Goal: Transaction & Acquisition: Purchase product/service

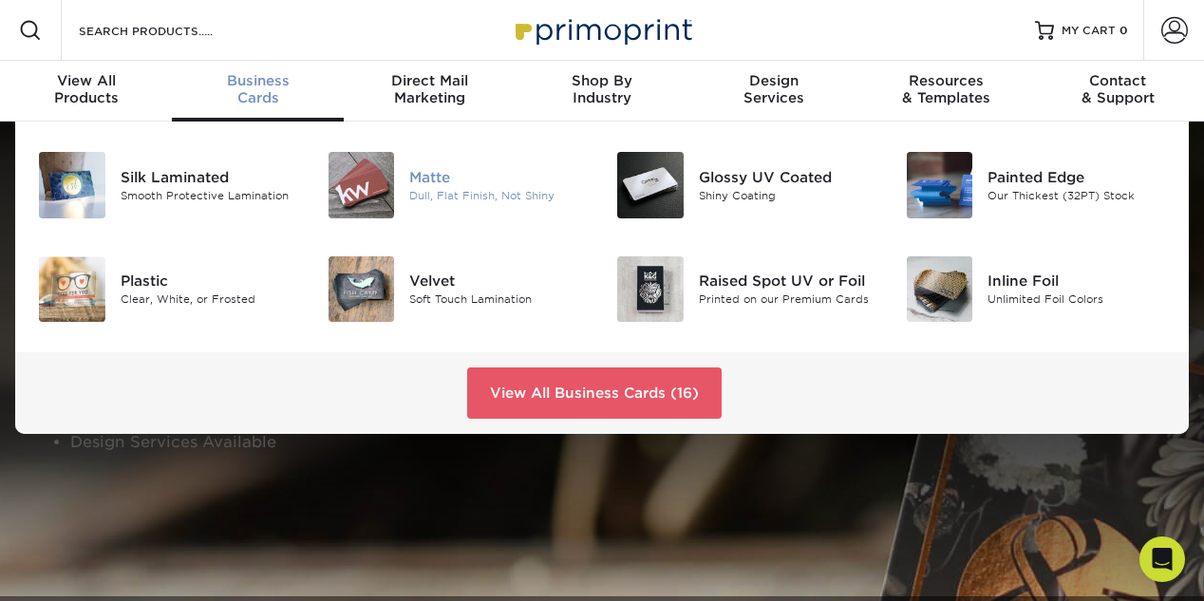
click at [404, 190] on div at bounding box center [361, 185] width 97 height 66
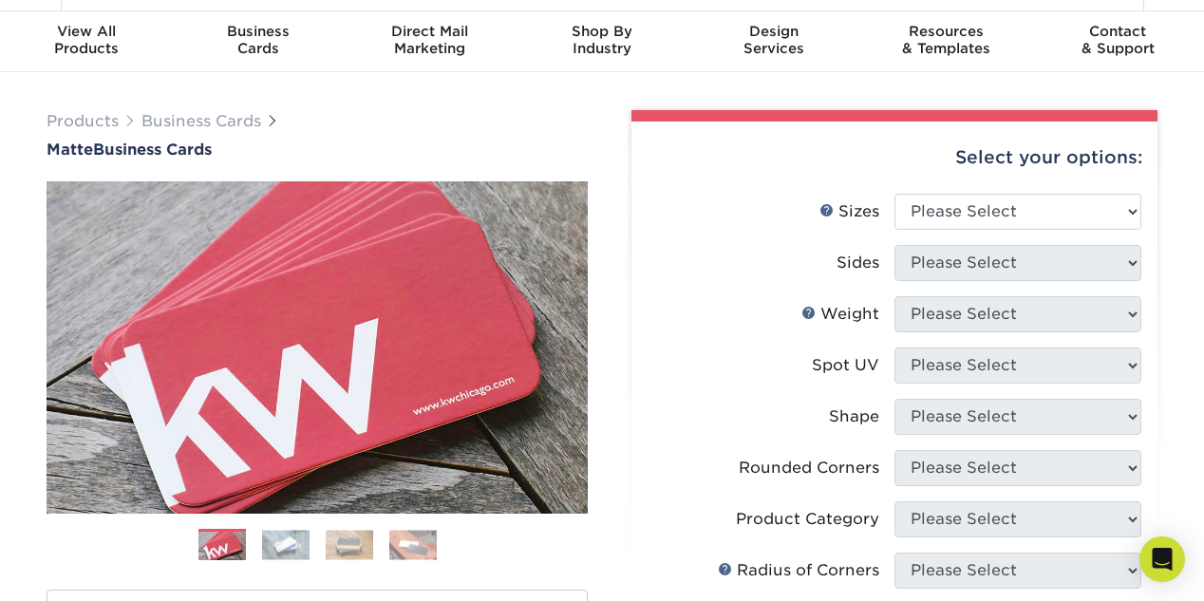
scroll to position [50, 0]
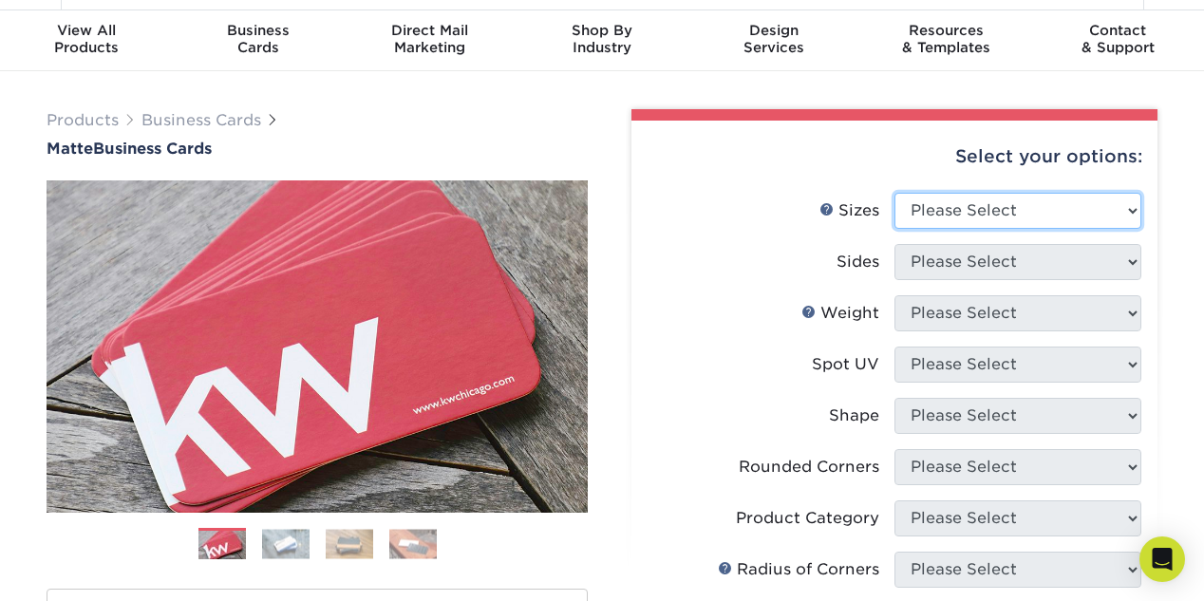
click at [1131, 210] on select "Please Select 1.5" x 3.5" - Mini 1.75" x 3.5" - Mini 2" x 2" - Square 2" x 3" -…" at bounding box center [1017, 211] width 247 height 36
select select "2.00x3.50"
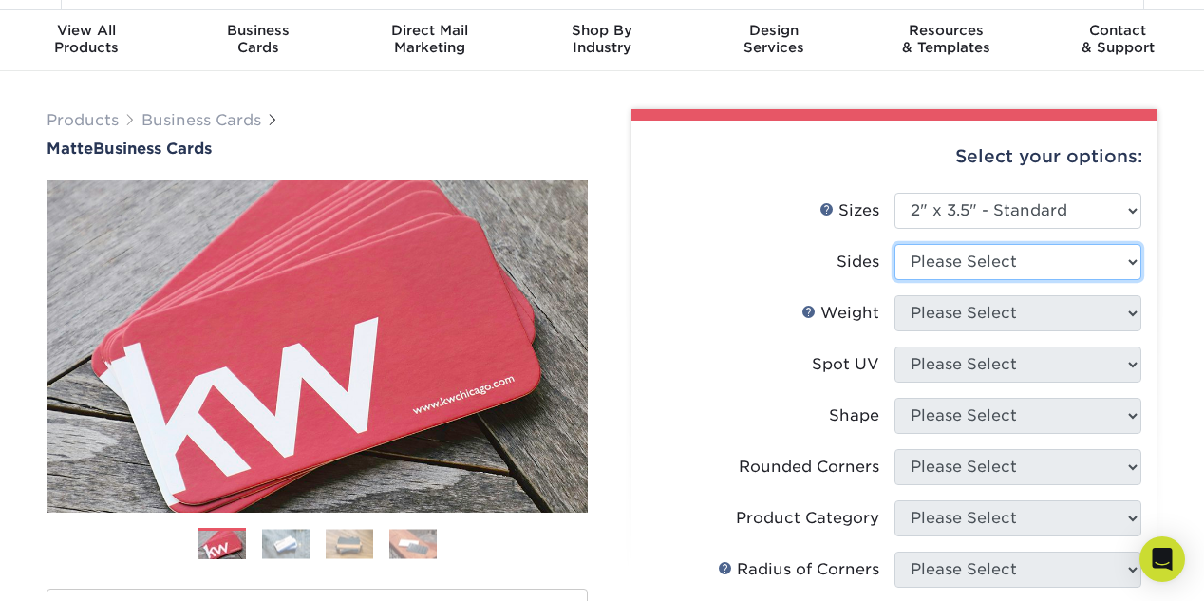
click at [1124, 265] on select "Please Select Print Both Sides Print Front Only" at bounding box center [1017, 262] width 247 height 36
select select "13abbda7-1d64-4f25-8bb2-c179b224825d"
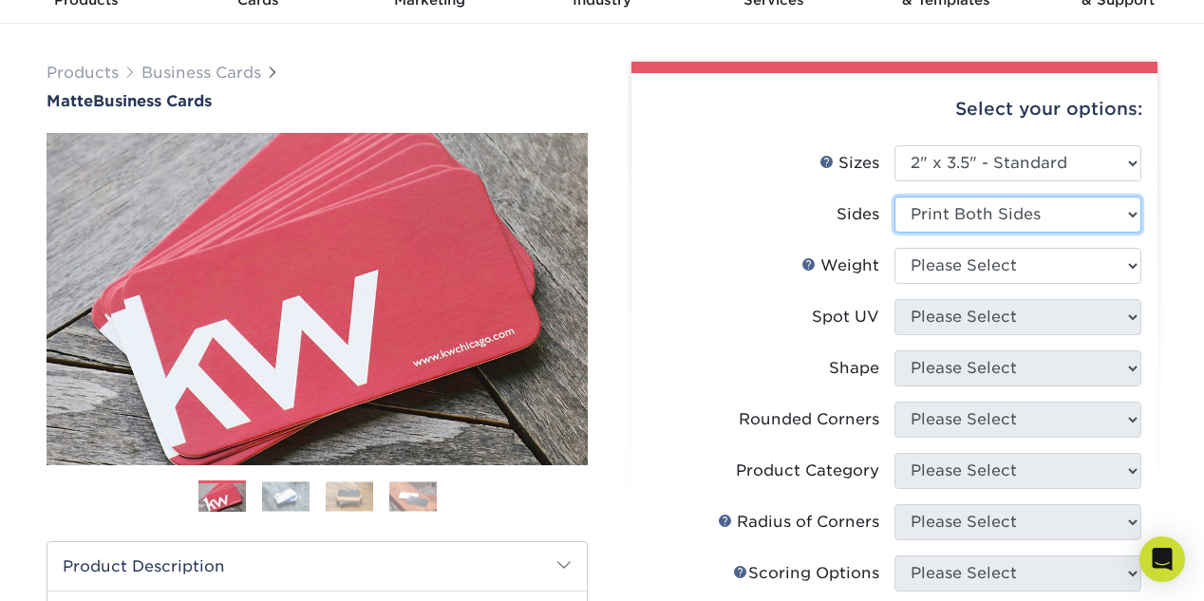
scroll to position [202, 0]
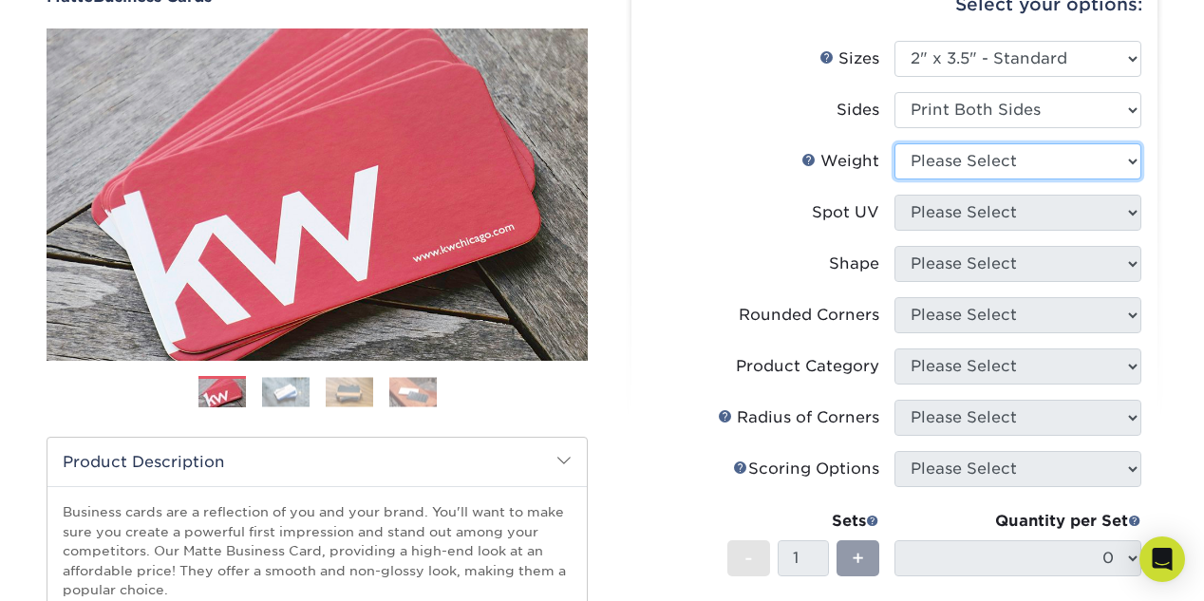
click at [997, 159] on select "Please Select 16PT 14PT" at bounding box center [1017, 161] width 247 height 36
select select "16PT"
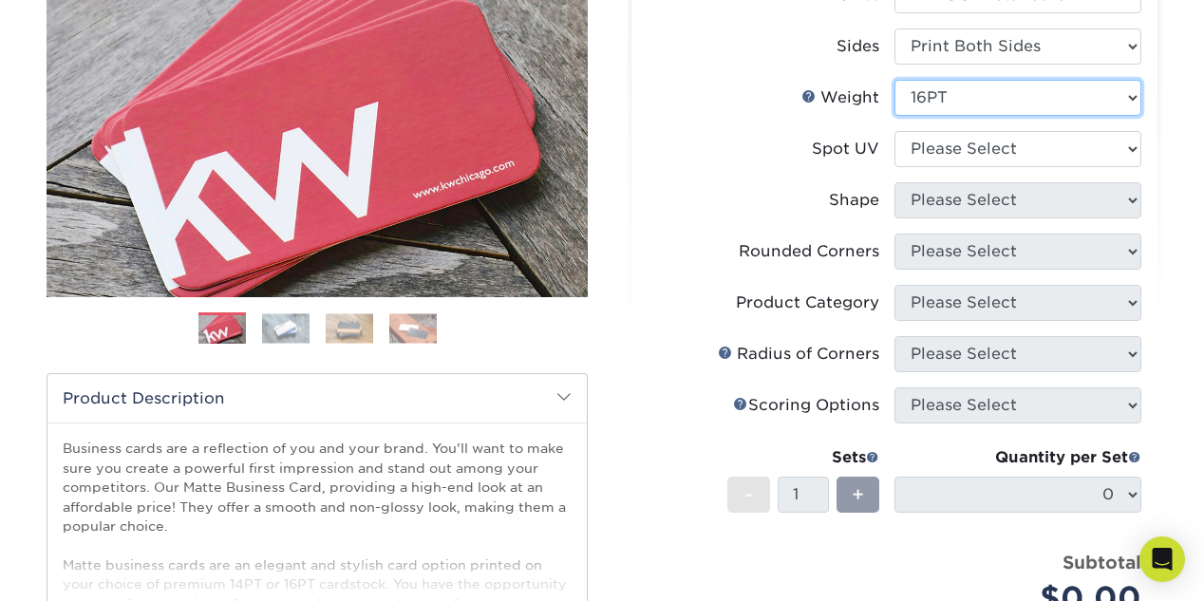
scroll to position [313, 0]
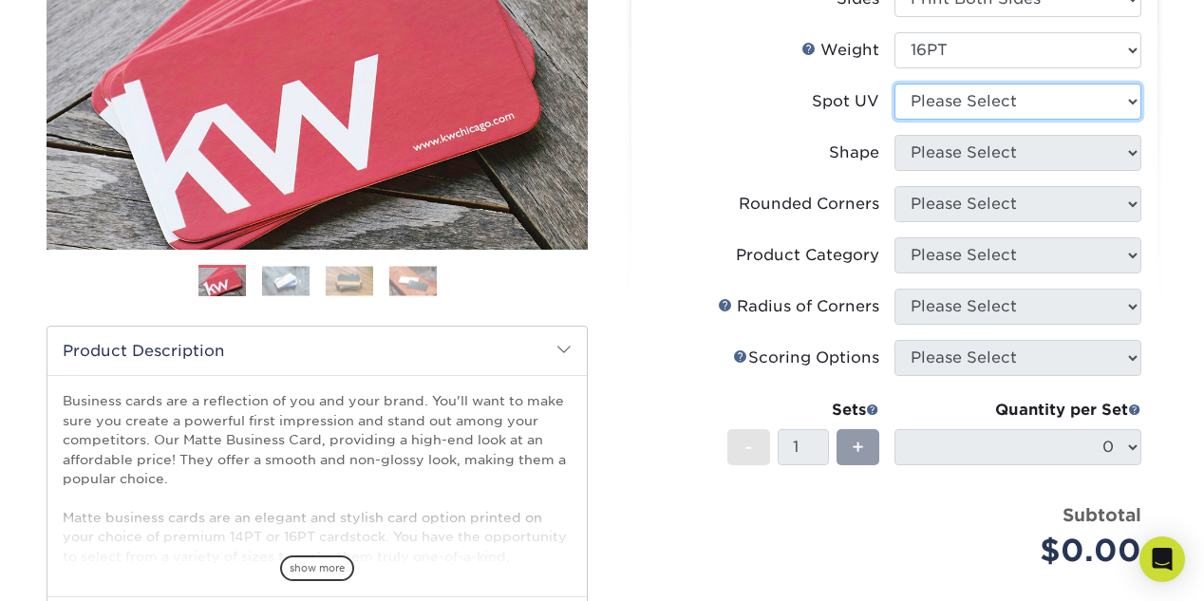
click at [1135, 105] on select "Please Select No Spot UV Front and Back (Both Sides) Front Only Back Only" at bounding box center [1017, 102] width 247 height 36
select select "3"
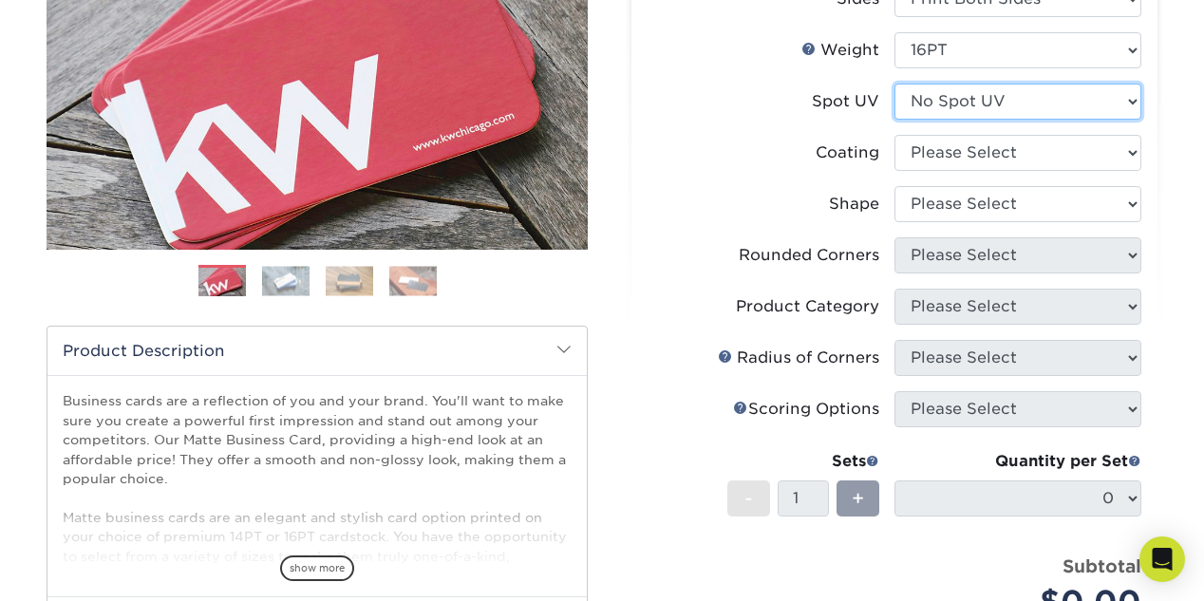
click at [1131, 110] on select "Please Select No Spot UV Front and Back (Both Sides) Front Only Back Only" at bounding box center [1017, 102] width 247 height 36
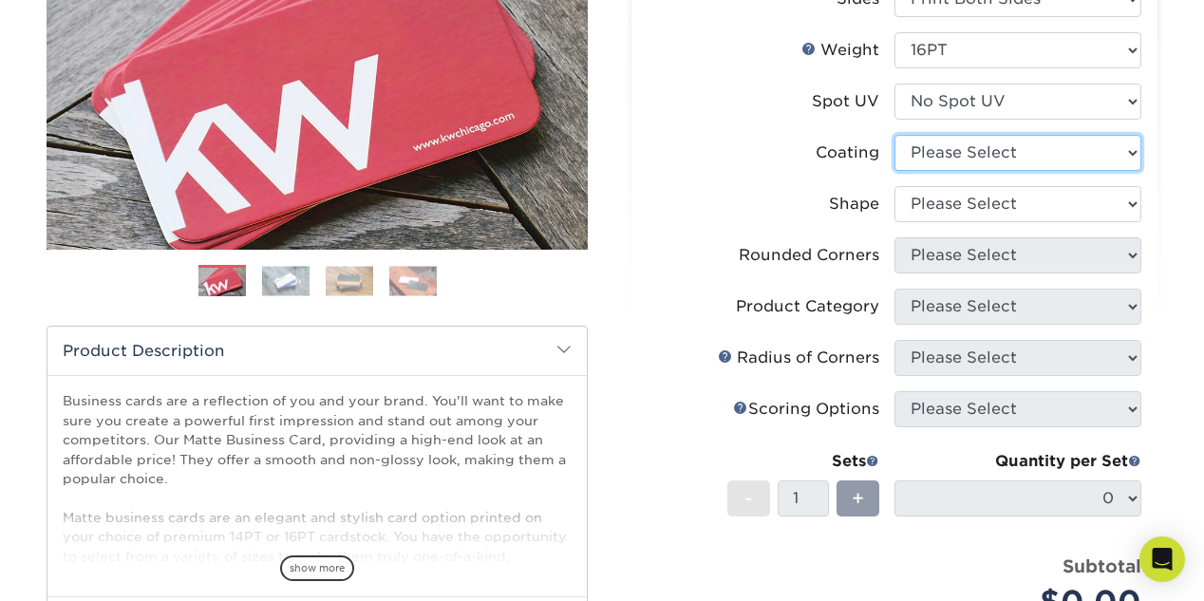
click at [1131, 153] on select at bounding box center [1017, 153] width 247 height 36
select select "121bb7b5-3b4d-429f-bd8d-bbf80e953313"
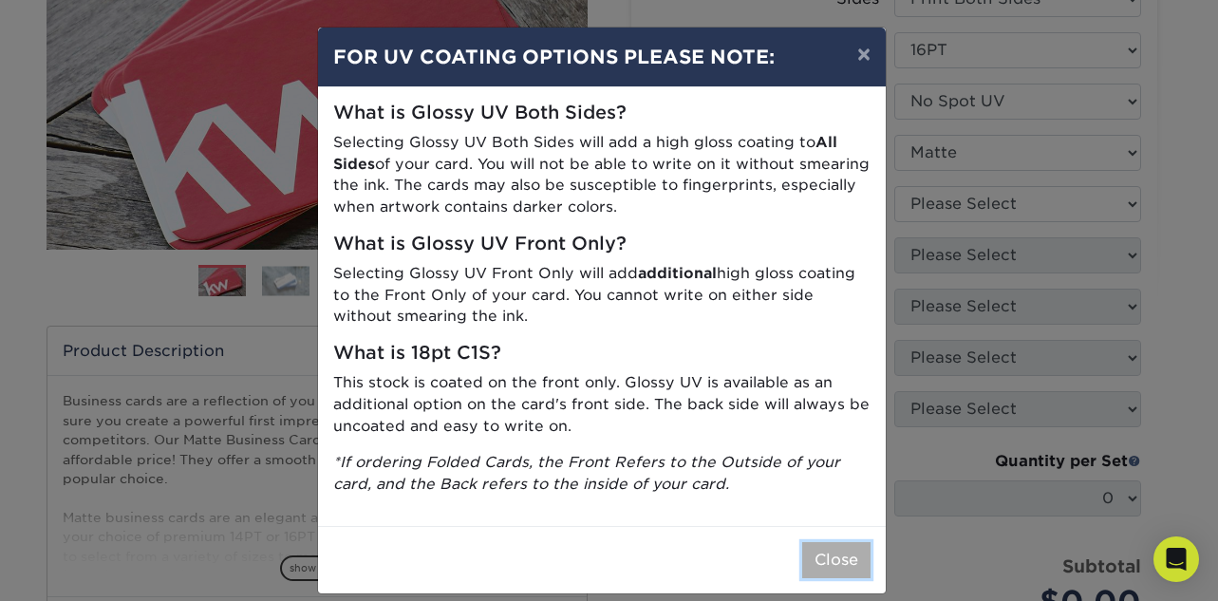
click at [829, 552] on button "Close" at bounding box center [836, 560] width 68 height 36
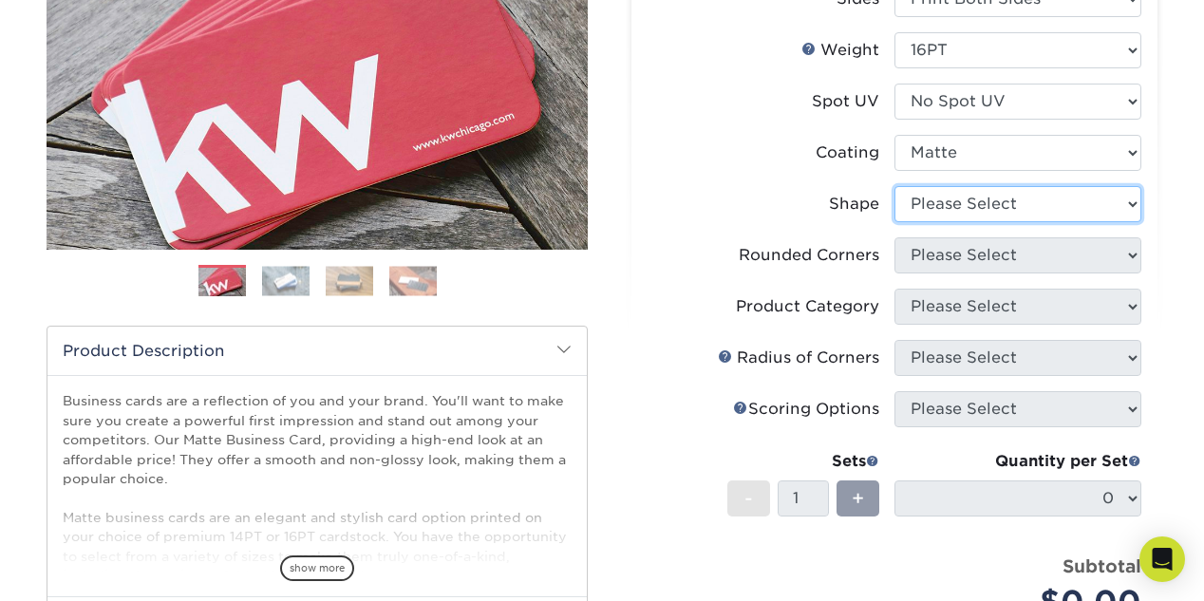
click at [1132, 208] on select "Please Select Standard Oval" at bounding box center [1017, 204] width 247 height 36
select select "standard"
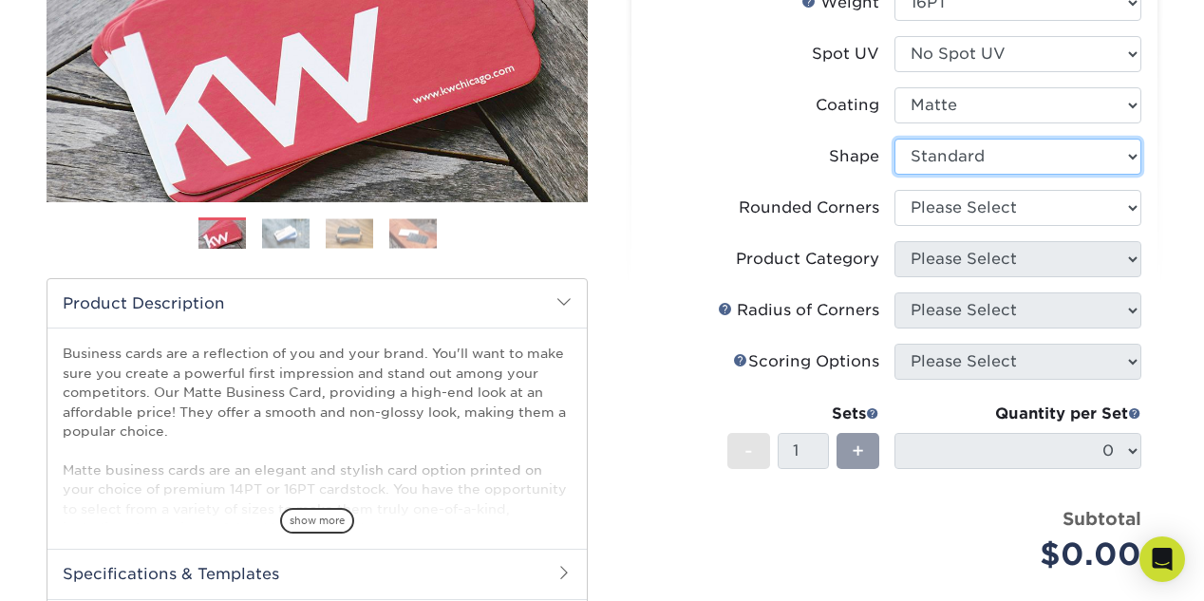
scroll to position [391, 0]
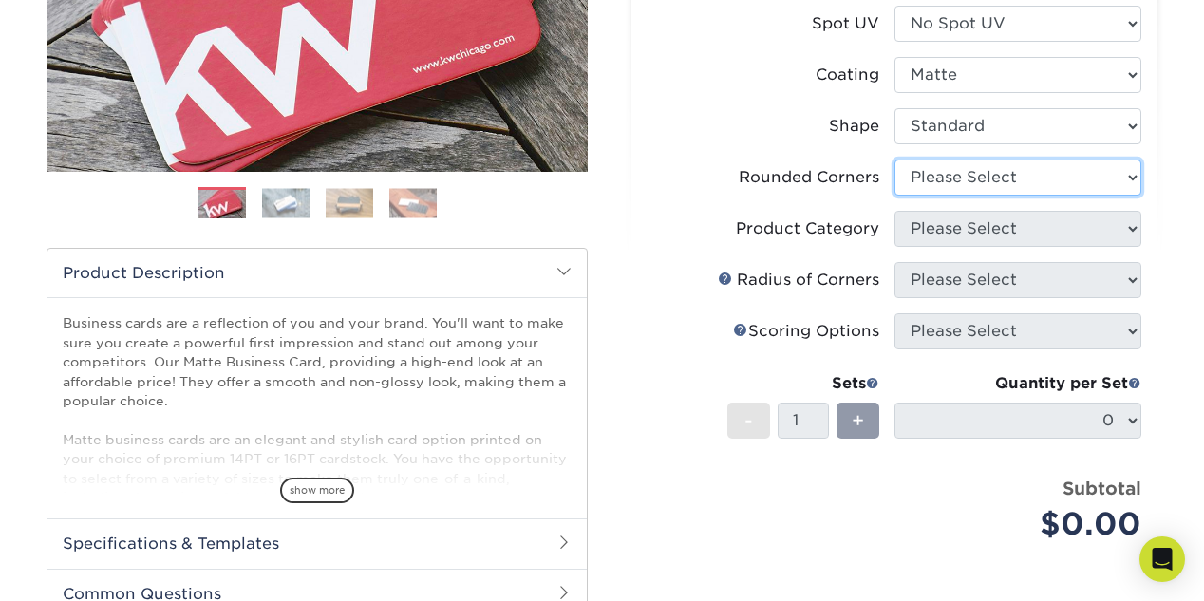
click at [1127, 176] on select "Please Select Yes - Round 2 Corners Yes - Round 4 Corners No" at bounding box center [1017, 177] width 247 height 36
select select "7672df9e-0e0a-464d-8e1f-920c575e4da3"
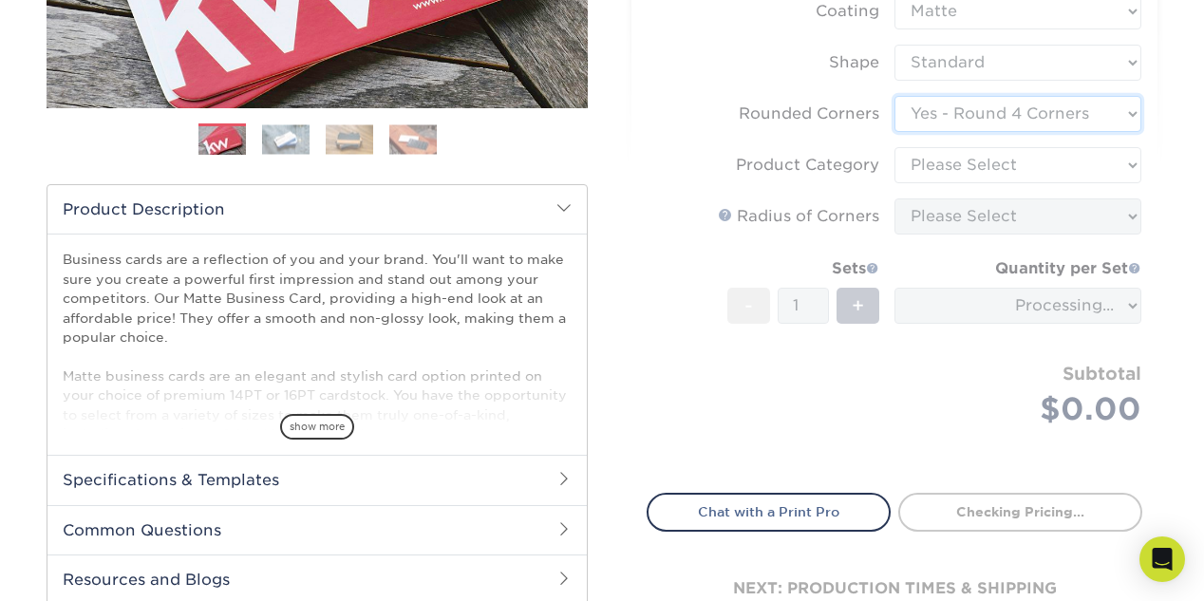
scroll to position [458, 0]
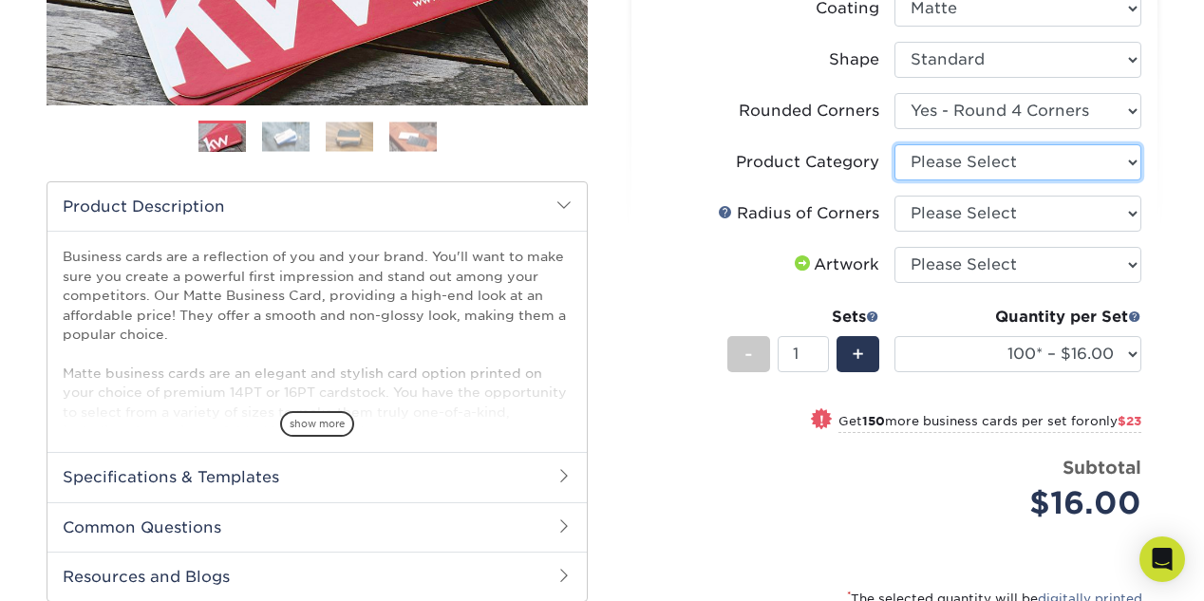
click at [1129, 163] on select "Please Select Business Cards" at bounding box center [1017, 162] width 247 height 36
select select "3b5148f1-0588-4f88-a218-97bcfdce65c1"
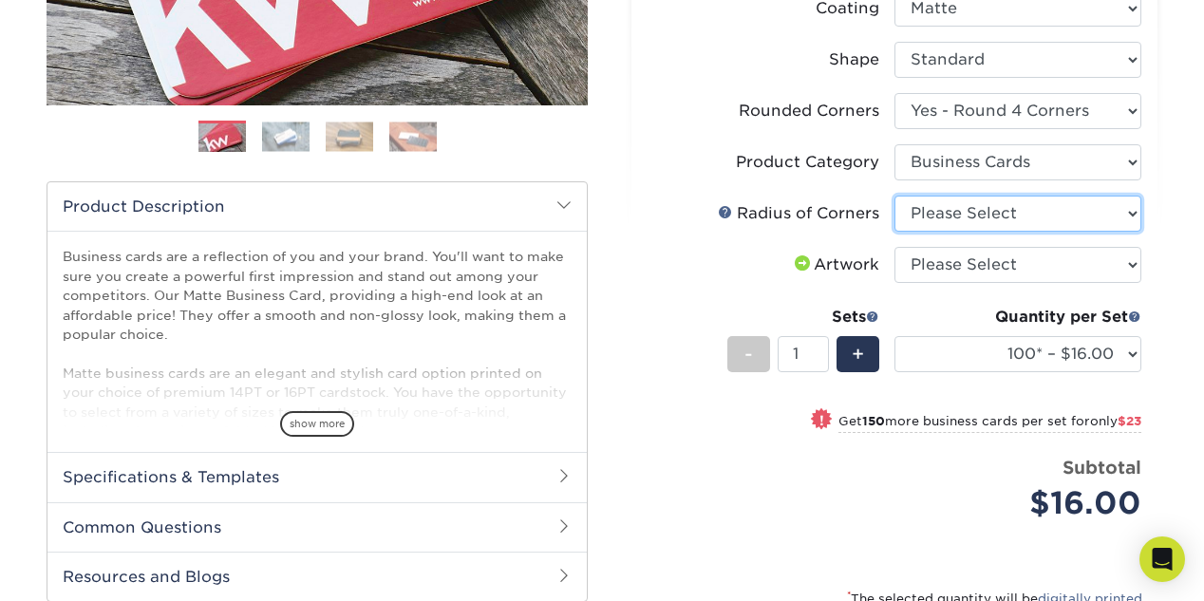
click at [1127, 207] on select "Please Select Rounded 1/8" Rounded 1/4"" at bounding box center [1017, 214] width 247 height 36
select select "589680c7-ee9a-431b-9d12-d7aeb1386a97"
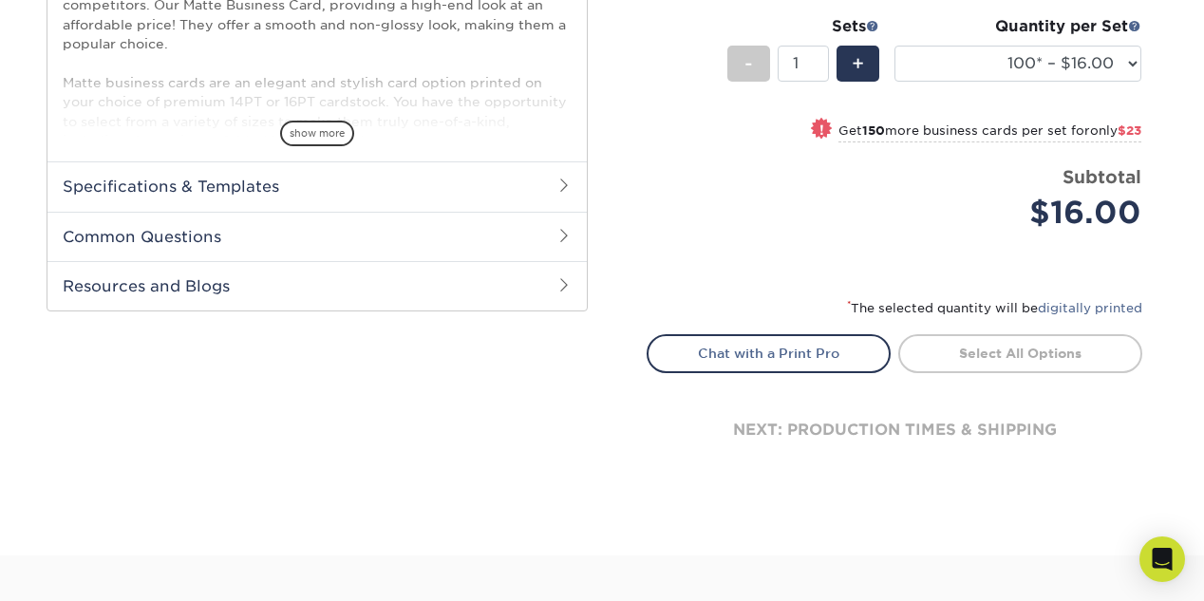
scroll to position [618, 0]
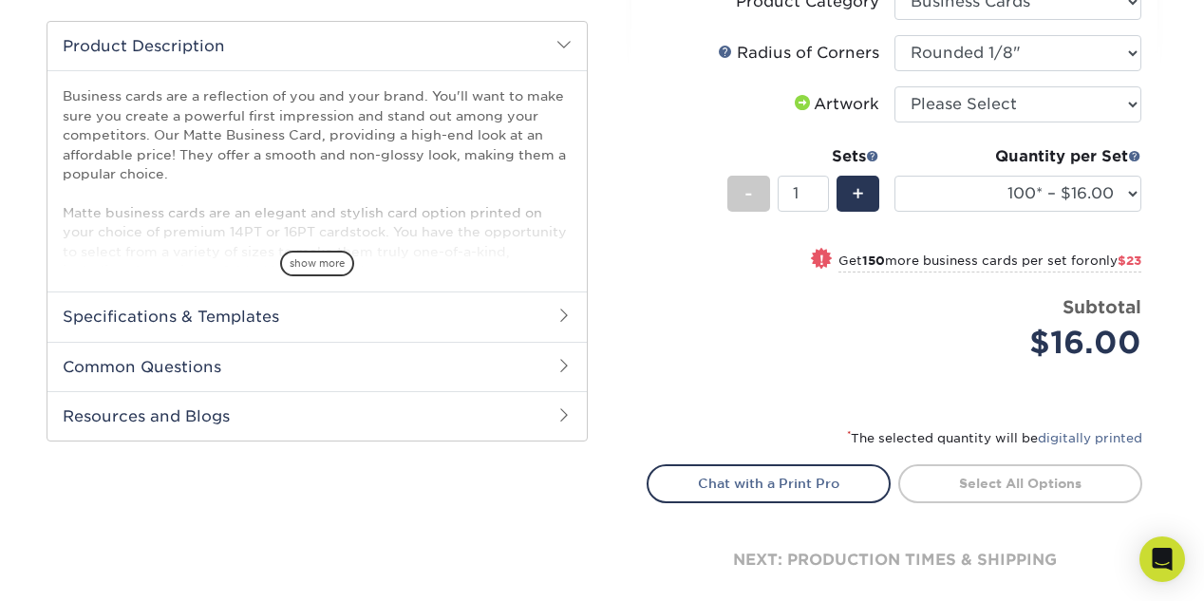
click at [1142, 104] on div "Select your options: Sizes Help Sizes Please Select 1.5" x 3.5" - Mini 1.75" x …" at bounding box center [894, 92] width 526 height 1079
click at [1134, 103] on select "Please Select I will upload files I need a design - $100" at bounding box center [1017, 104] width 247 height 36
select select "upload"
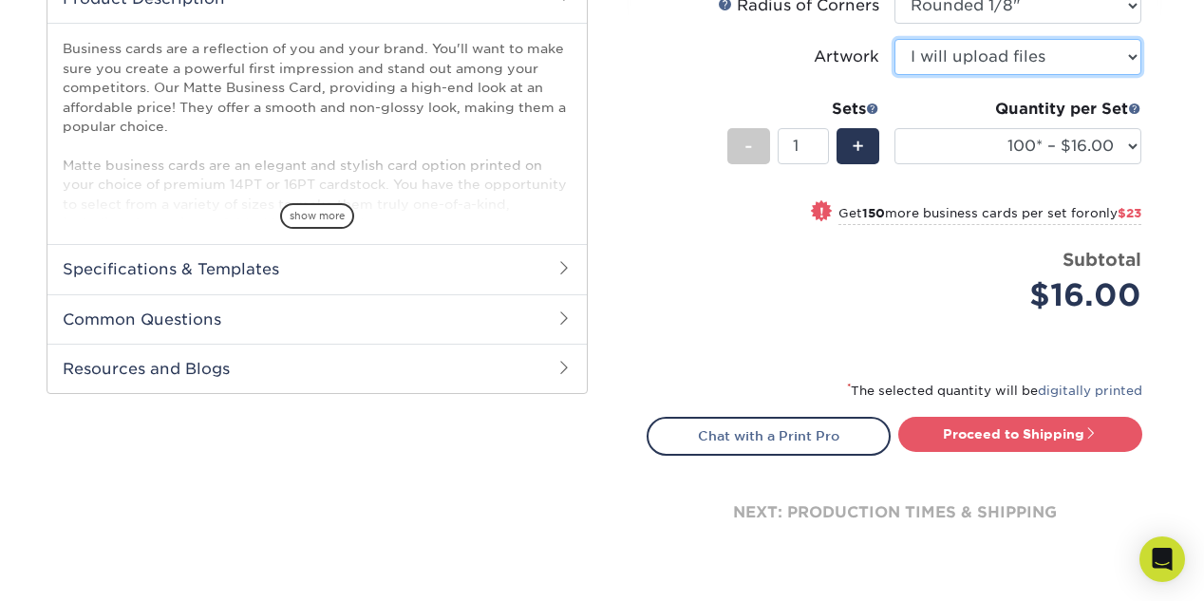
scroll to position [681, 0]
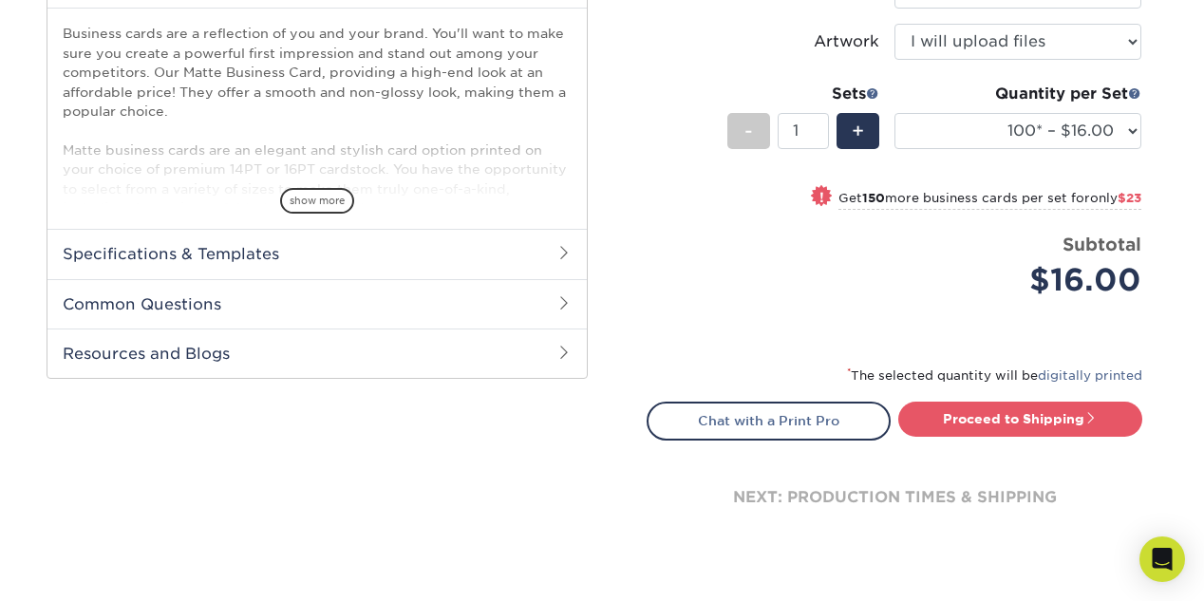
drag, startPoint x: 1050, startPoint y: 439, endPoint x: 1040, endPoint y: 443, distance: 10.6
click at [1048, 440] on div "Select your options: Sizes Help Sizes Please Select 1.5" x 3.5" - Mini 1.75" x …" at bounding box center [894, 29] width 526 height 1079
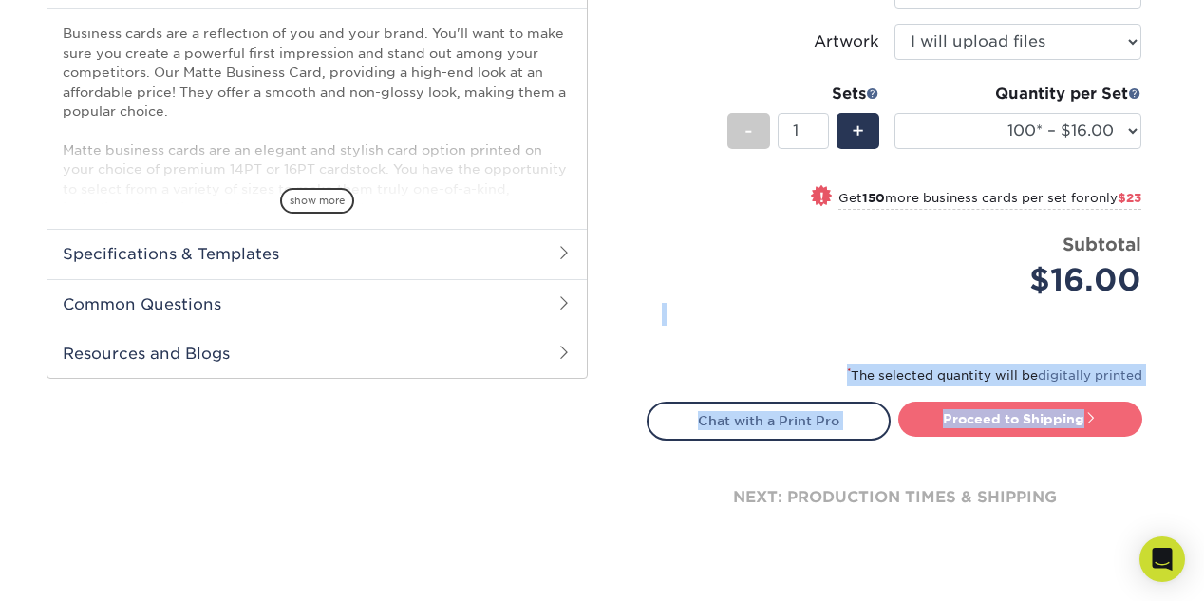
click at [1043, 417] on link "Proceed to Shipping" at bounding box center [1020, 419] width 244 height 34
type input "Set 1"
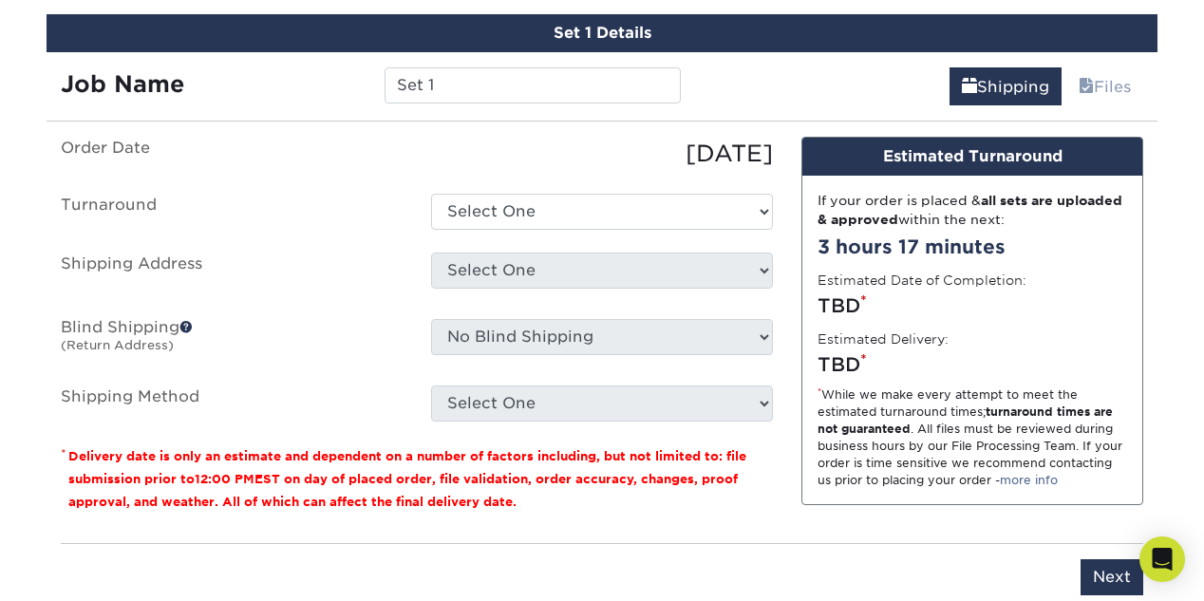
scroll to position [1153, 0]
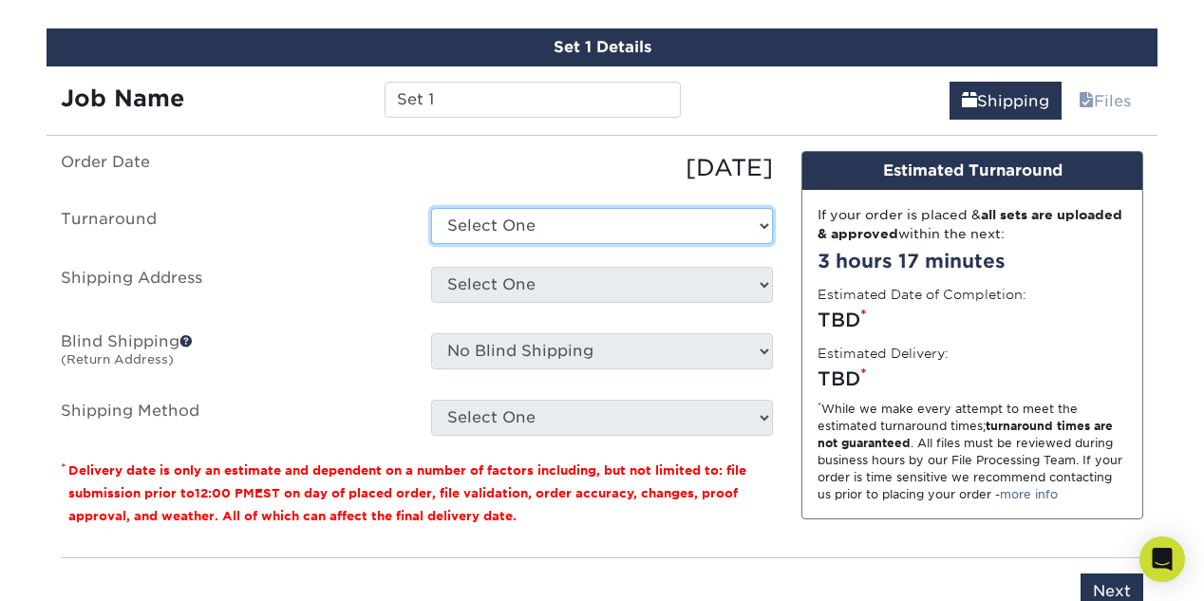
click at [762, 229] on select "Select One 2-4 Business Days 2 Day Next Business Day" at bounding box center [602, 226] width 342 height 36
select select "1a14f52c-e88e-4b57-988e-4a9ef63b1916"
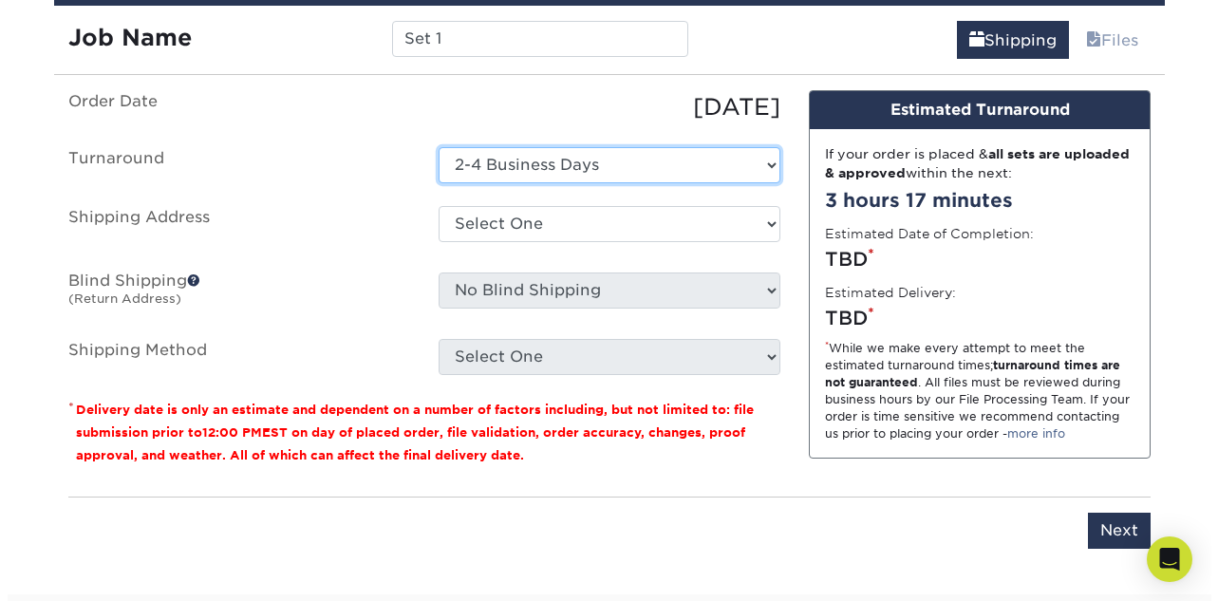
scroll to position [1216, 0]
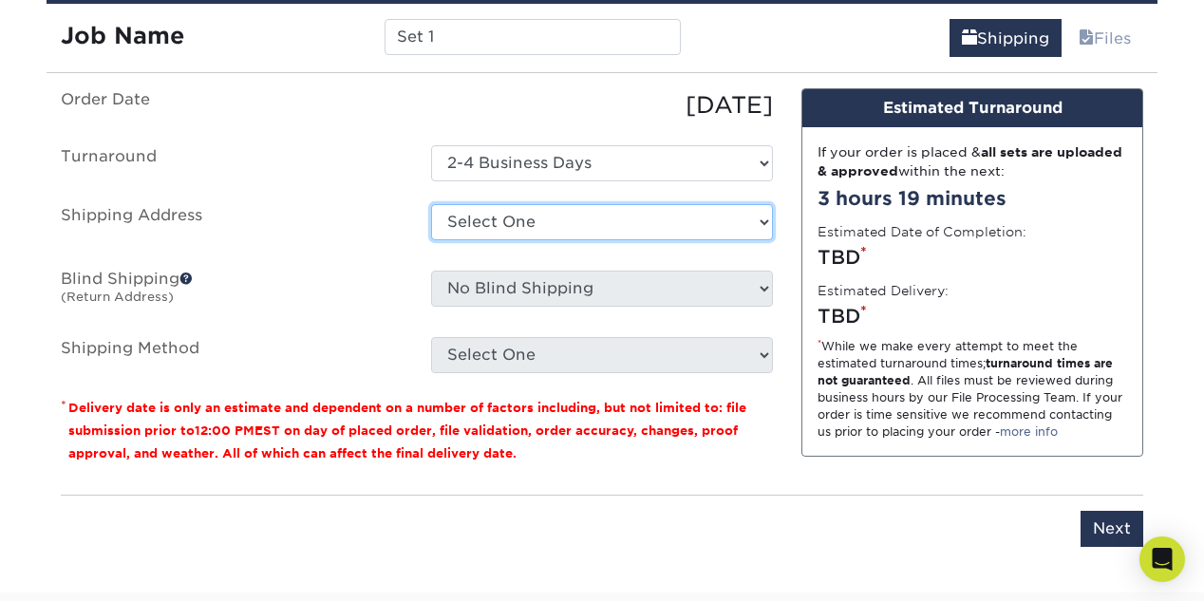
click at [762, 217] on select "Select One + Add New Address - Login" at bounding box center [602, 222] width 342 height 36
select select "newaddress"
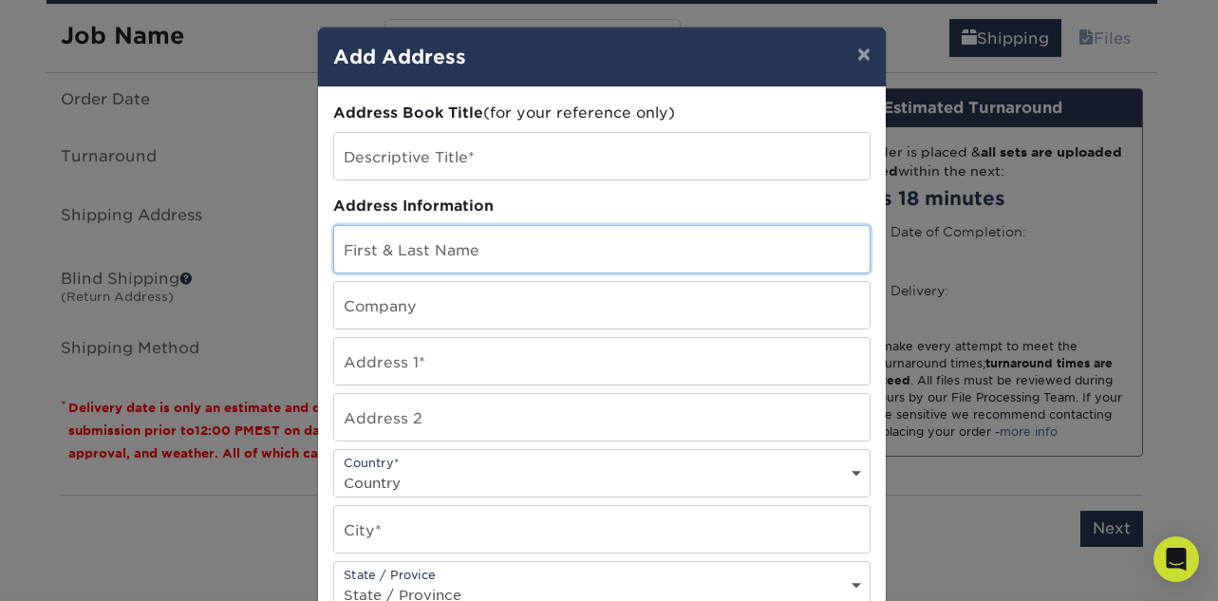
click at [647, 257] on input "text" at bounding box center [601, 249] width 535 height 47
type input "[PERSON_NAME]"
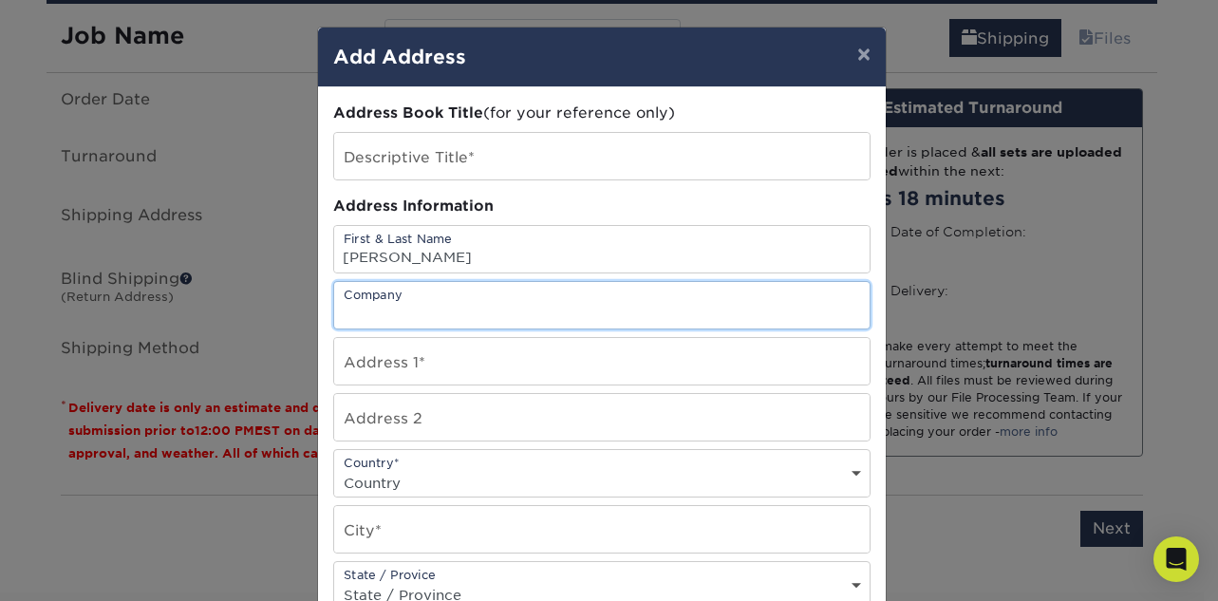
click at [628, 296] on input "text" at bounding box center [601, 305] width 535 height 47
type input "[US_STATE] Express"
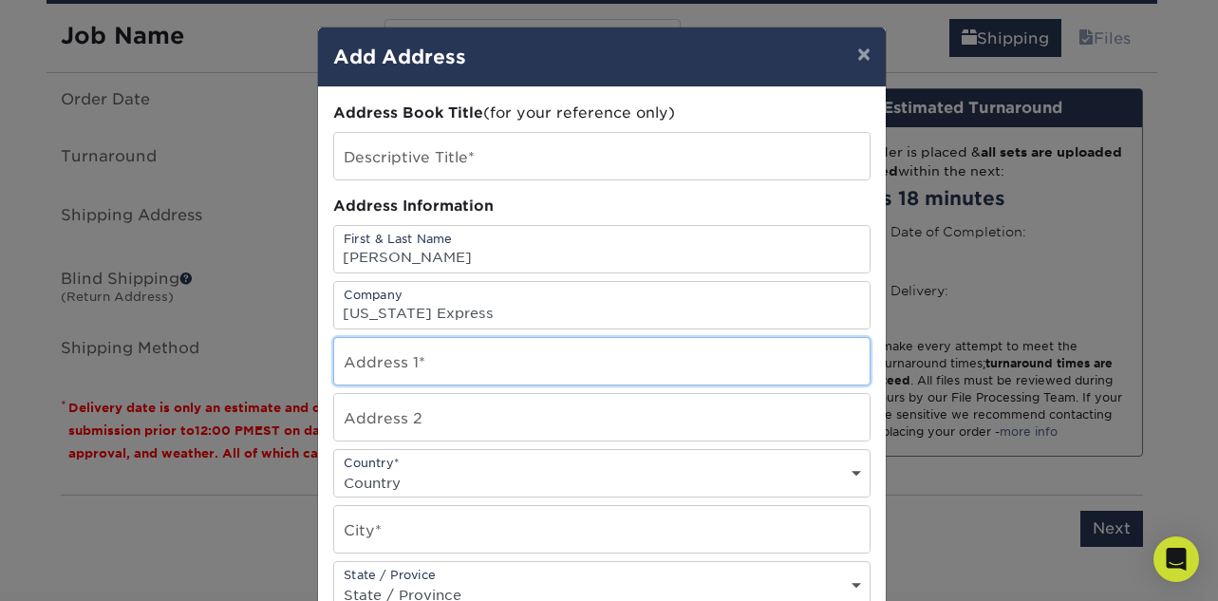
click at [614, 365] on input "text" at bounding box center [601, 361] width 535 height 47
type input "[STREET_ADDRESS]"
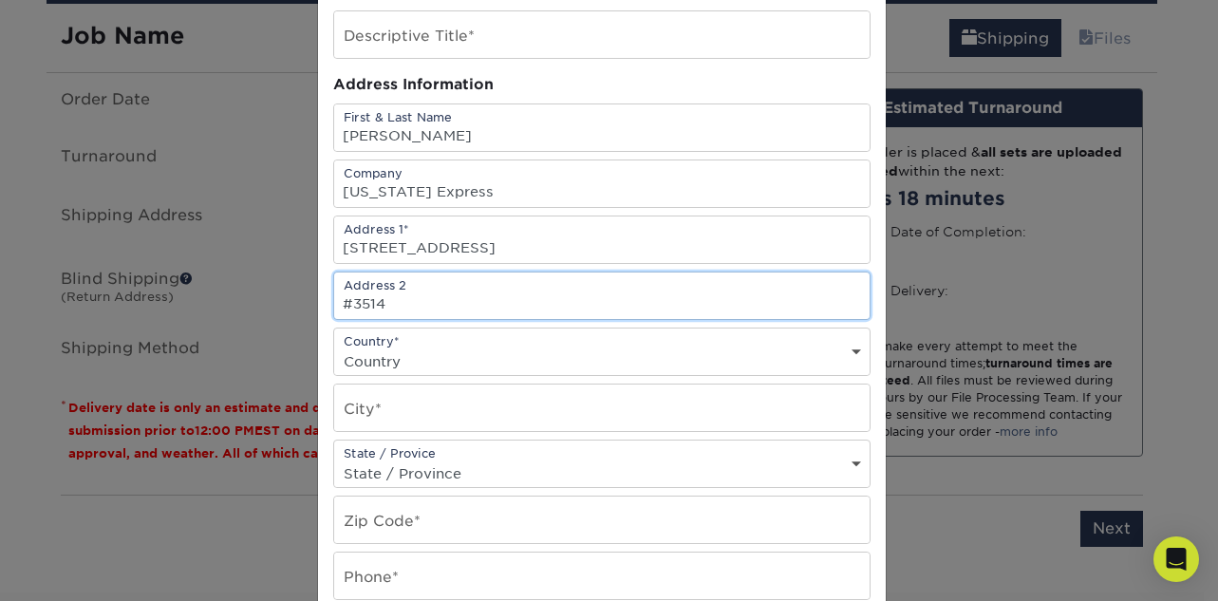
scroll to position [133, 0]
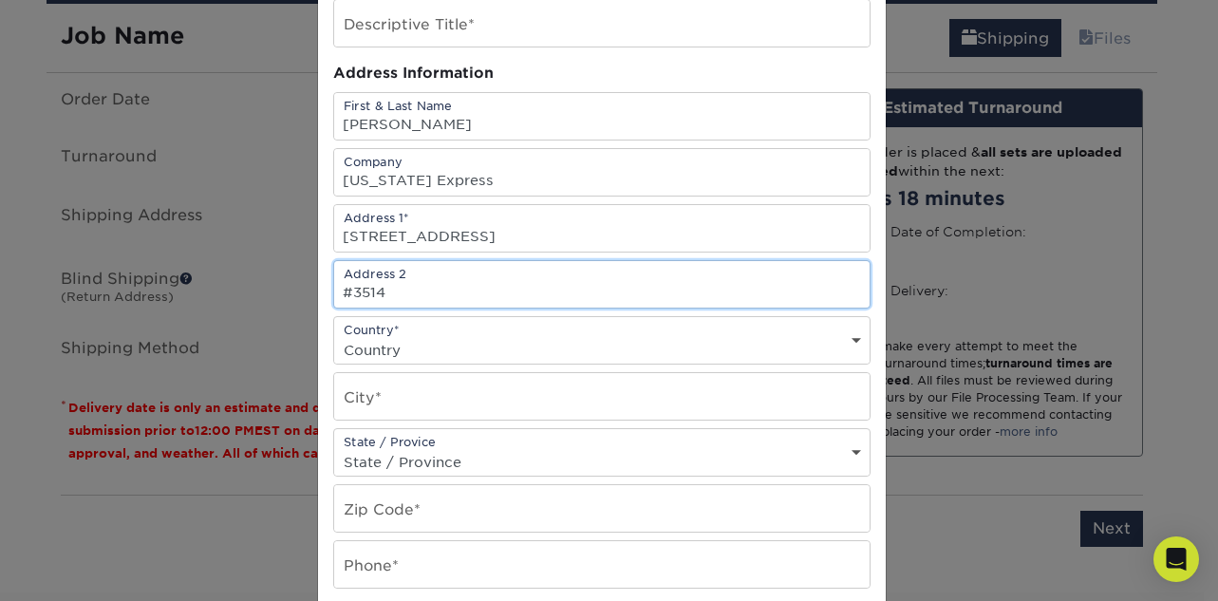
type input "#3514"
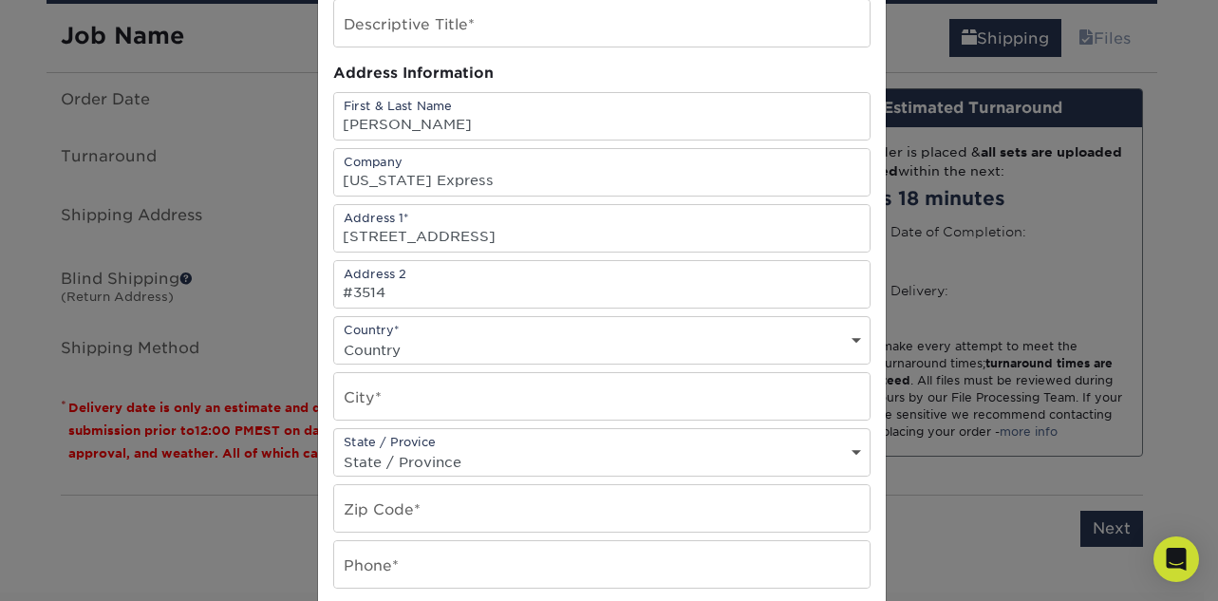
click at [555, 349] on select "Country [GEOGRAPHIC_DATA] [GEOGRAPHIC_DATA] ----------------------------- [GEOG…" at bounding box center [601, 350] width 535 height 28
select select "US"
click at [504, 412] on input "text" at bounding box center [601, 396] width 535 height 47
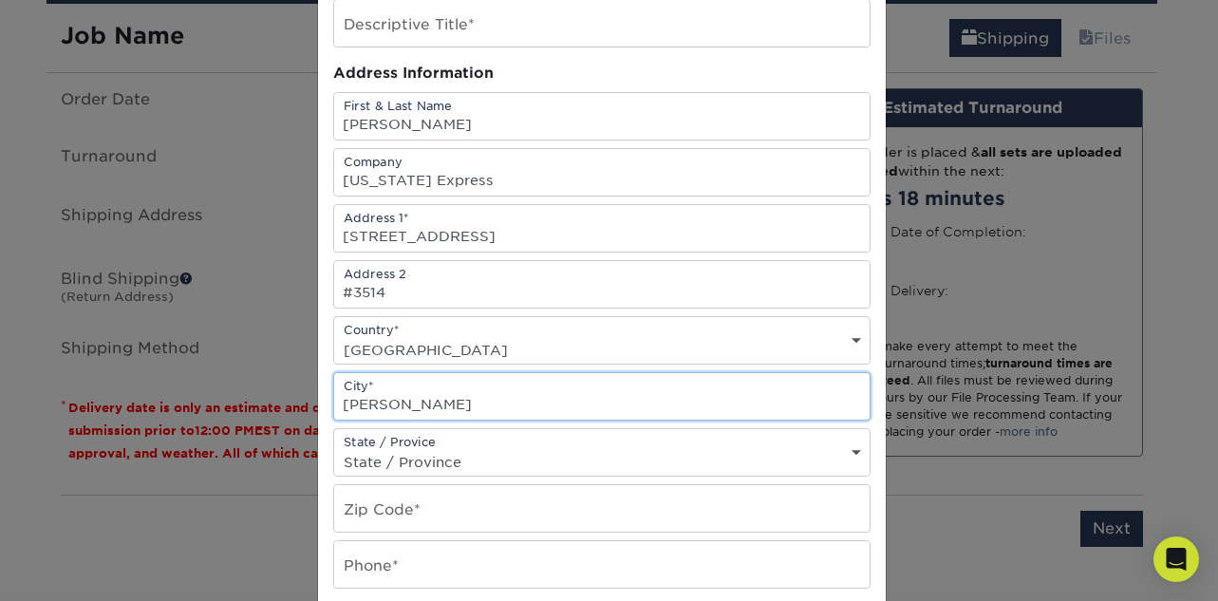
type input "[PERSON_NAME]"
click at [514, 445] on div "State / Provice State / Province [US_STATE] [US_STATE] [US_STATE] [US_STATE] [U…" at bounding box center [601, 452] width 537 height 48
click at [845, 453] on select "State / Province [US_STATE] [US_STATE] [US_STATE] [US_STATE] [US_STATE] [US_STA…" at bounding box center [601, 462] width 535 height 28
select select "FL"
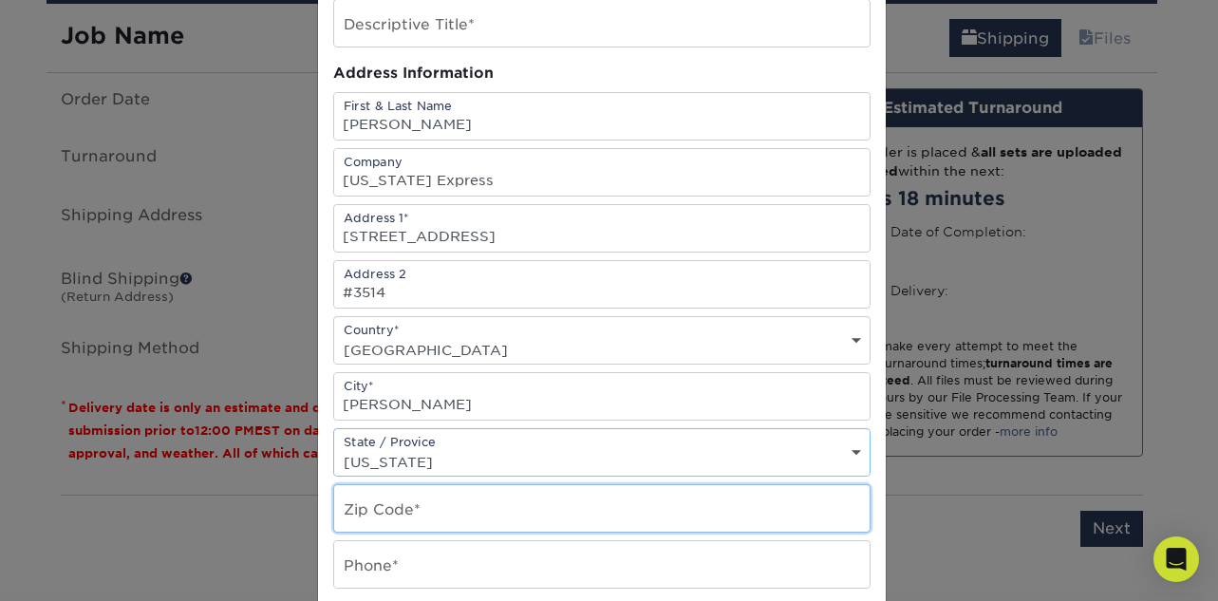
click at [415, 506] on input "text" at bounding box center [601, 508] width 535 height 47
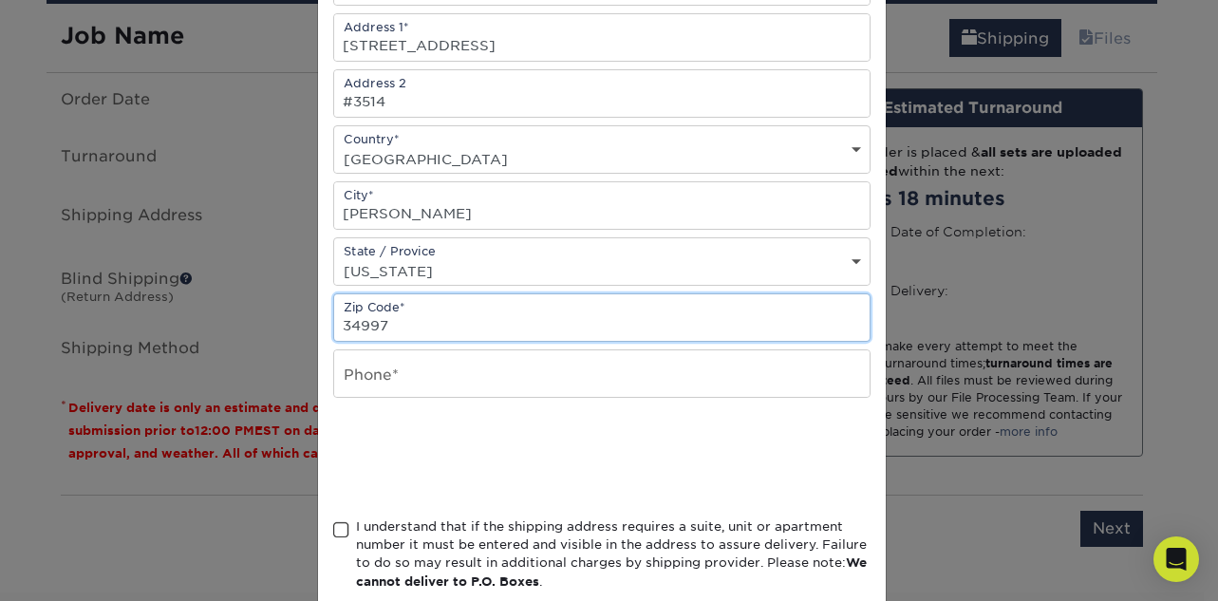
scroll to position [431, 0]
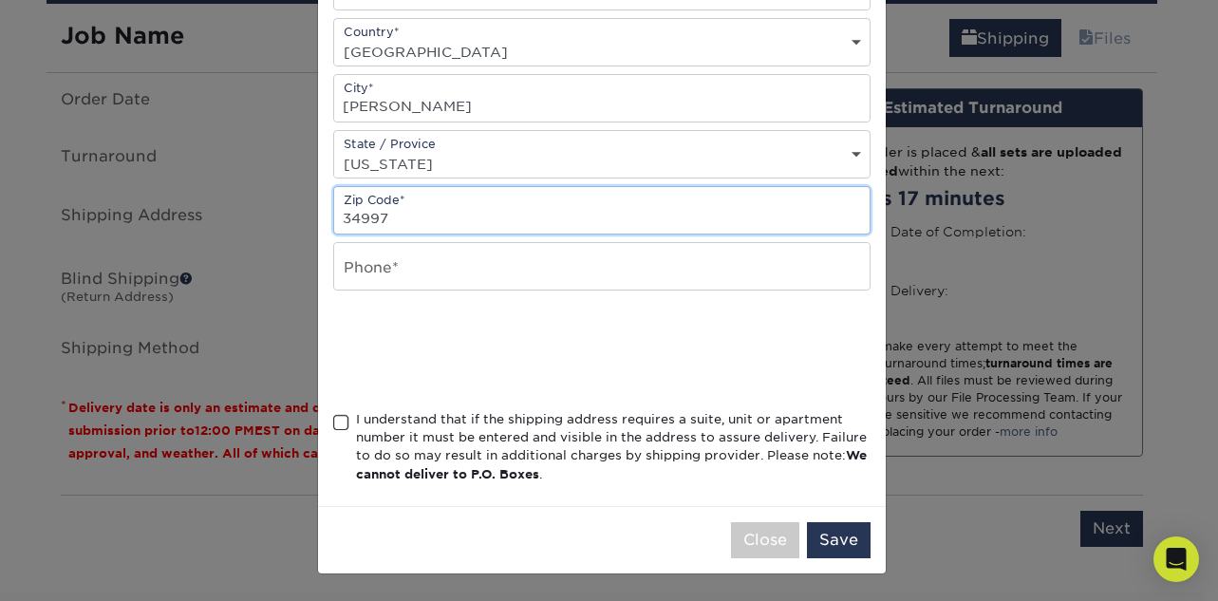
type input "34997"
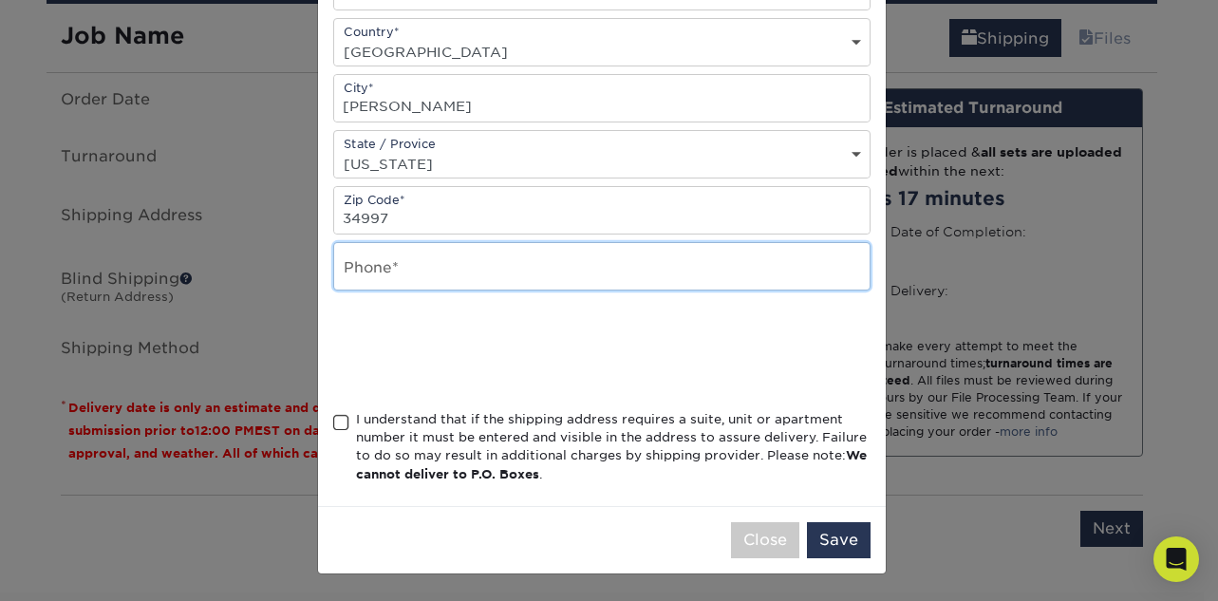
click at [422, 278] on input "text" at bounding box center [601, 266] width 535 height 47
click at [364, 274] on input "7046178883" at bounding box center [601, 266] width 535 height 47
click at [391, 274] on input "704-6178883" at bounding box center [601, 266] width 535 height 47
type input "[PHONE_NUMBER]"
click at [333, 419] on span at bounding box center [341, 423] width 16 height 18
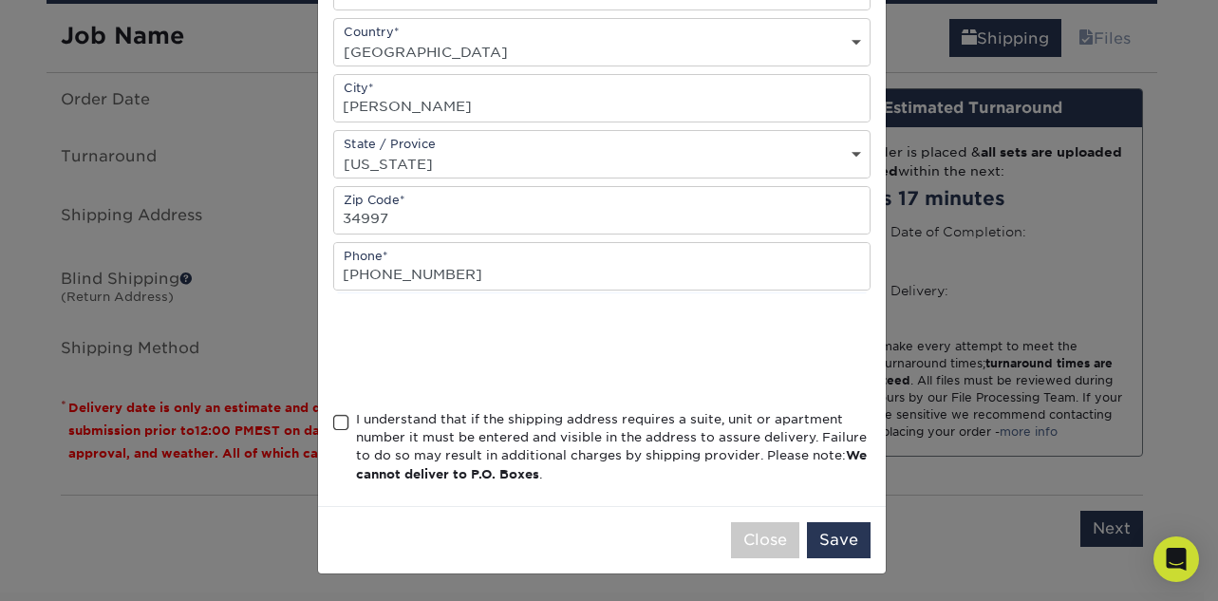
click at [0, 0] on input "I understand that if the shipping address requires a suite, unit or apartment n…" at bounding box center [0, 0] width 0 height 0
click at [829, 535] on button "Save" at bounding box center [839, 540] width 64 height 36
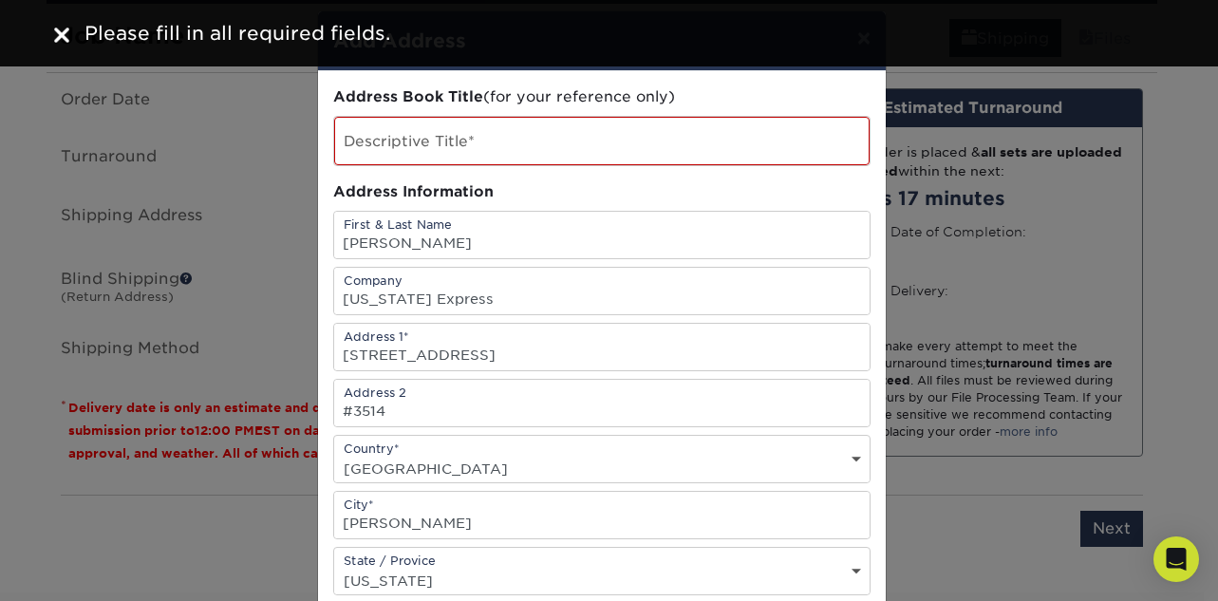
scroll to position [0, 0]
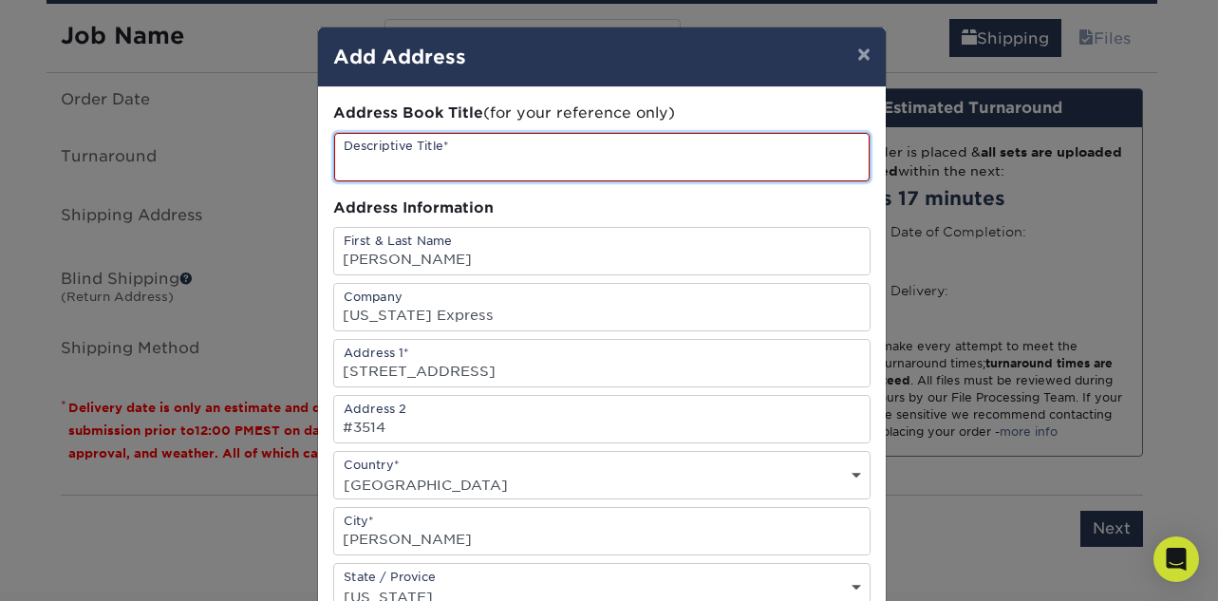
click at [469, 160] on input "text" at bounding box center [601, 157] width 535 height 48
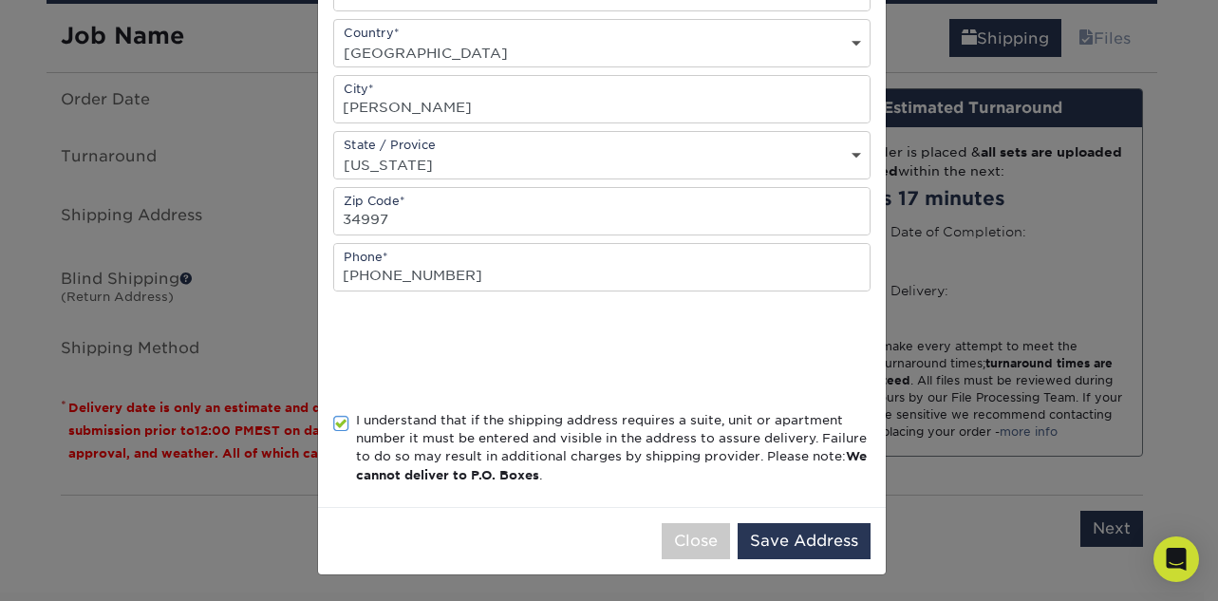
scroll to position [433, 0]
type input "[US_STATE] Express Biz Cards"
click at [781, 535] on button "Save Address" at bounding box center [804, 540] width 133 height 36
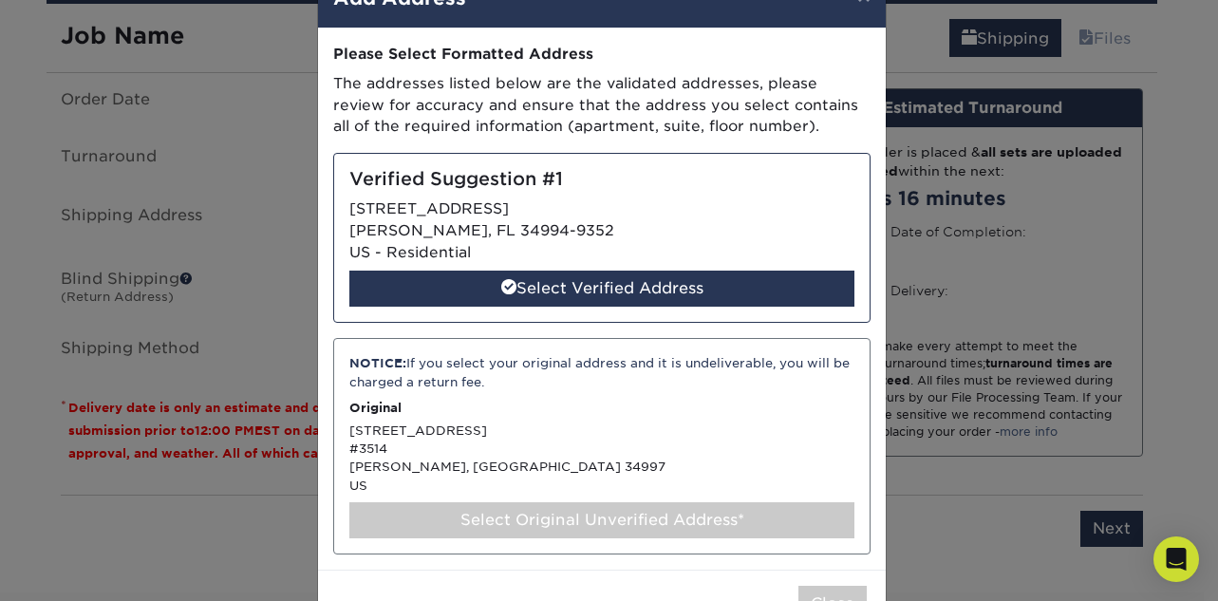
scroll to position [62, 0]
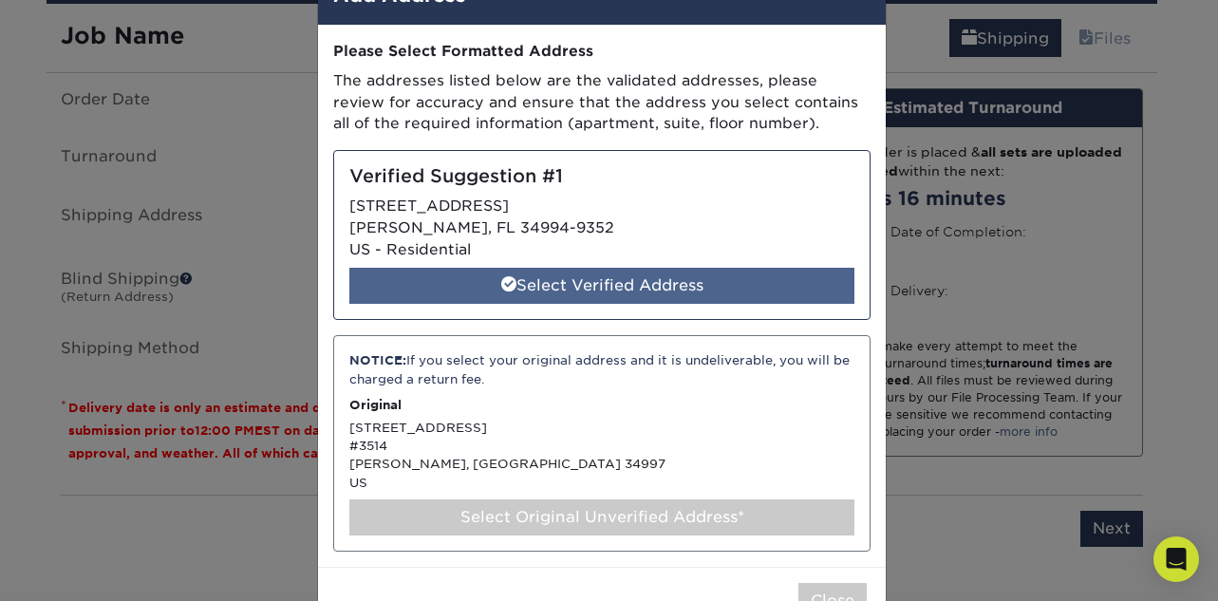
click at [650, 290] on div "Select Verified Address" at bounding box center [601, 286] width 505 height 36
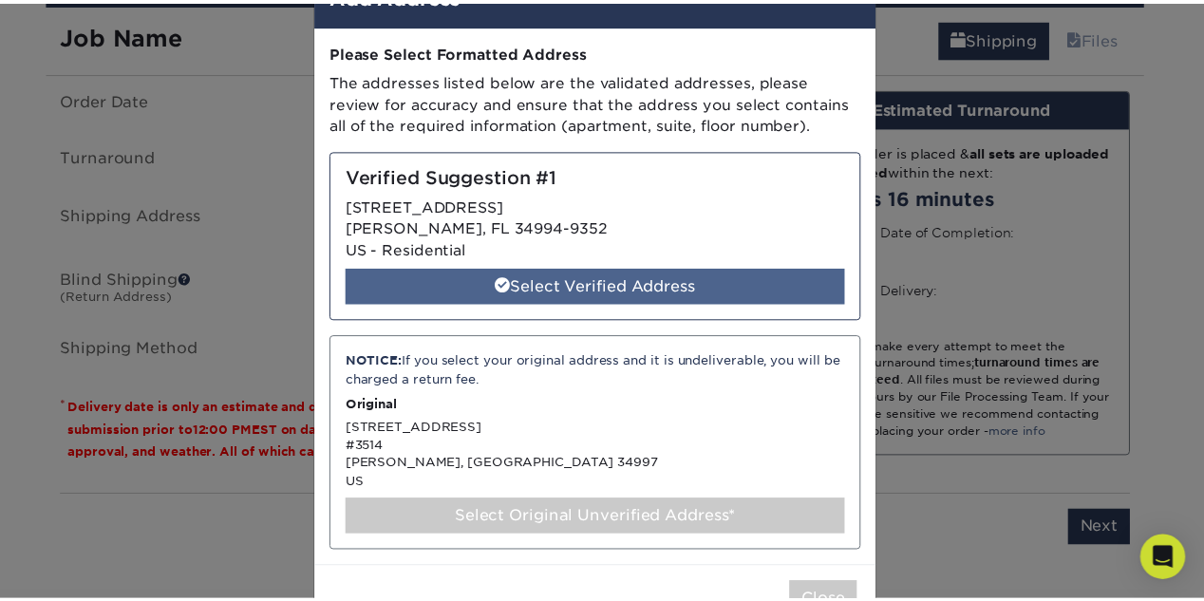
scroll to position [0, 0]
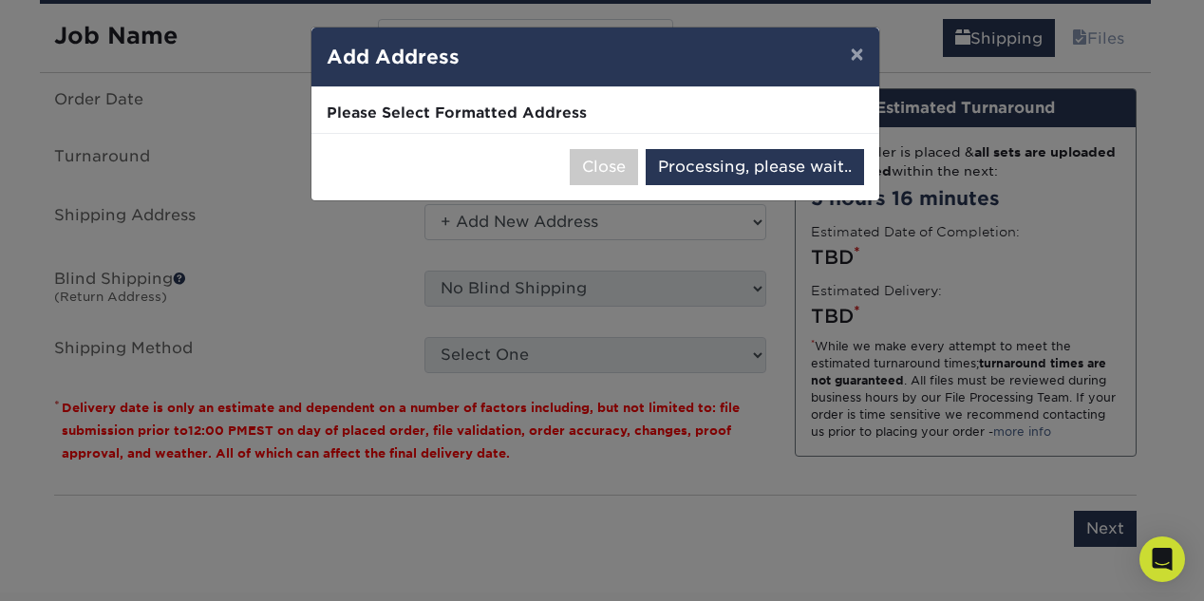
select select "285020"
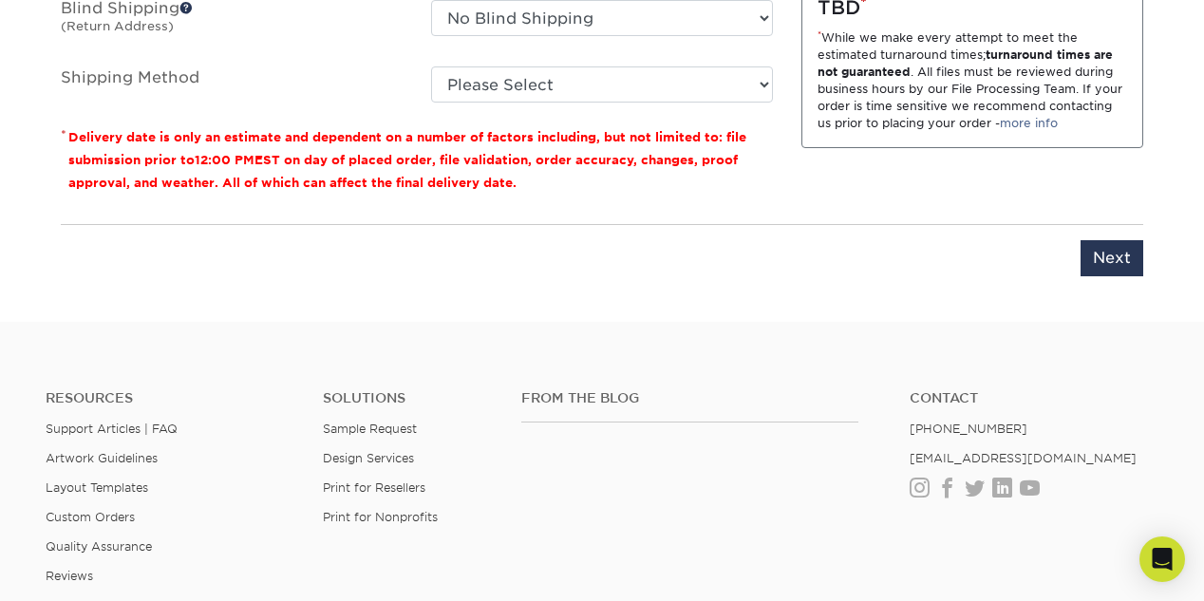
scroll to position [1528, 0]
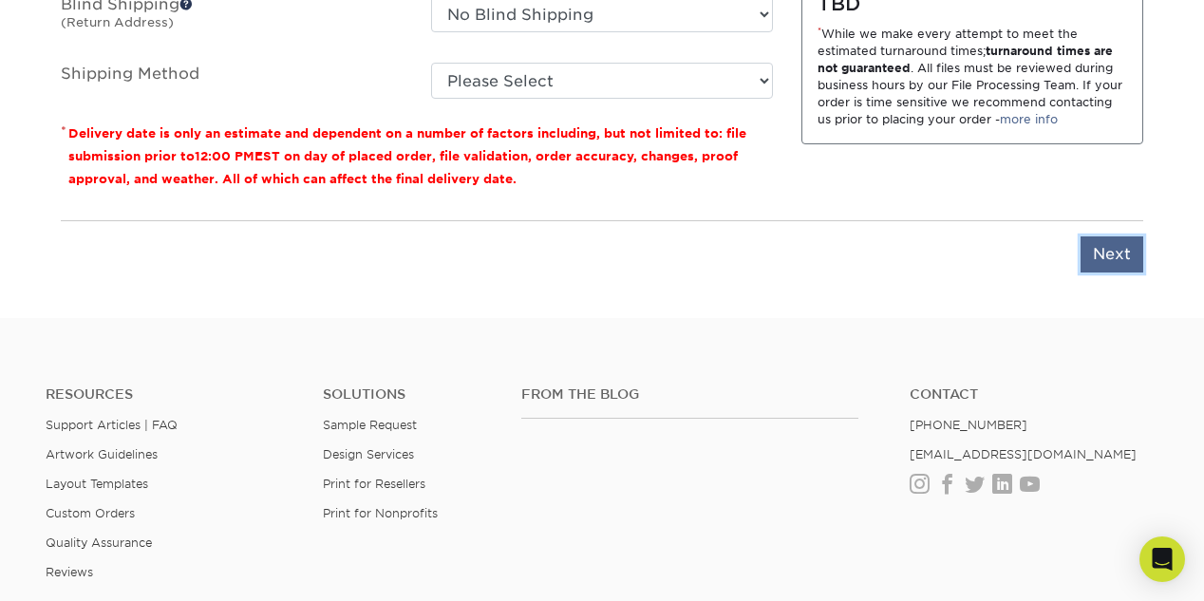
click at [1094, 258] on input "Next" at bounding box center [1111, 254] width 63 height 36
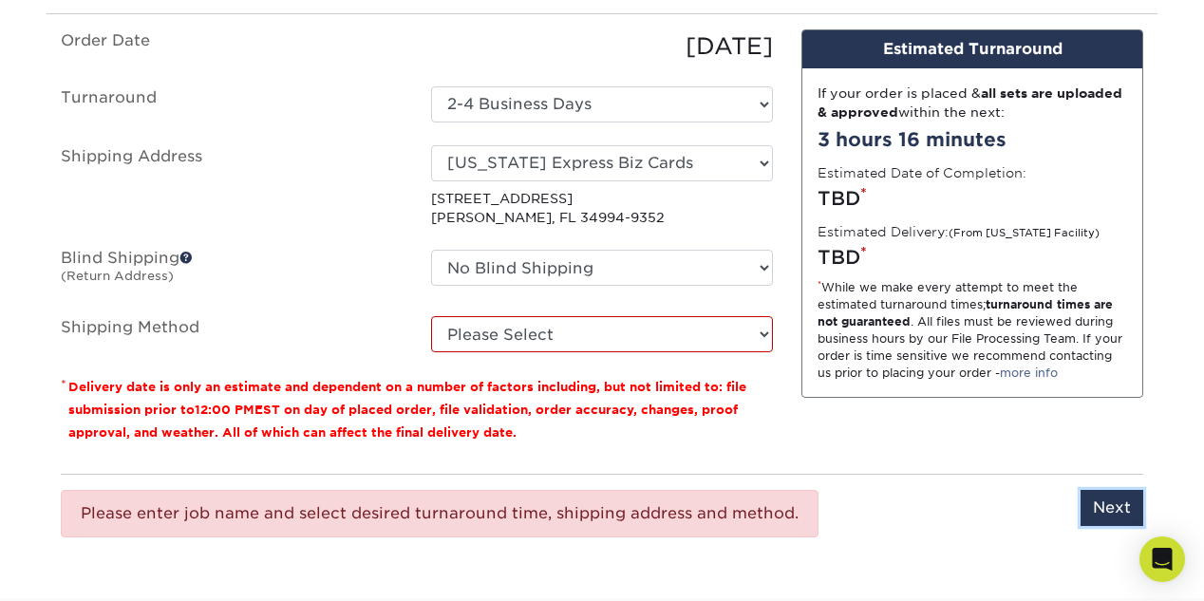
scroll to position [1405, 0]
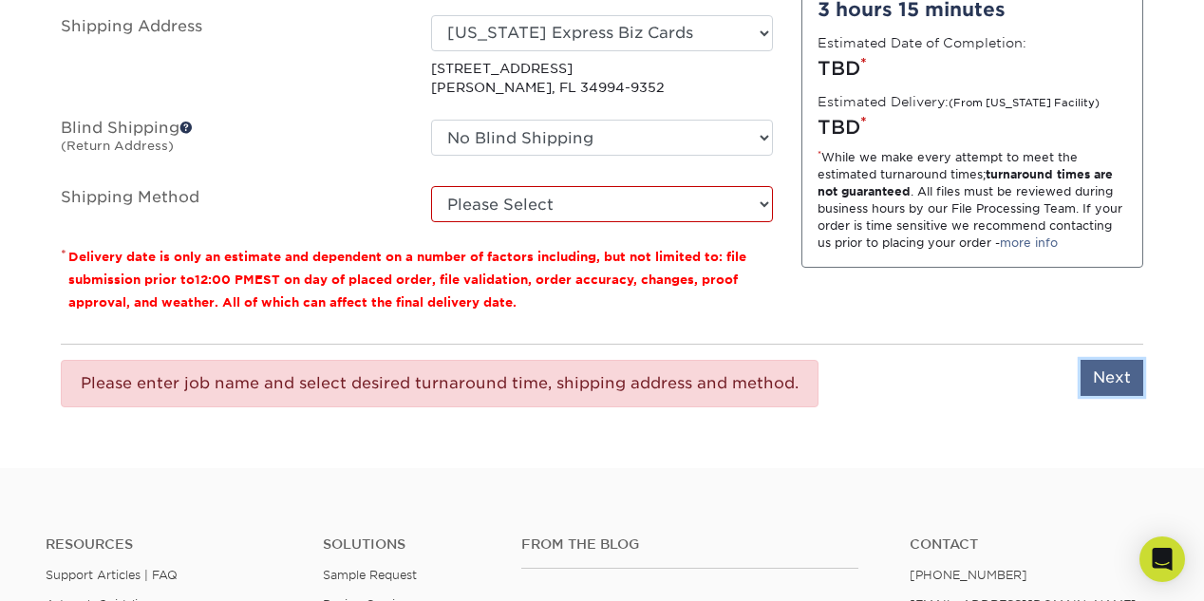
click at [1102, 376] on input "Next" at bounding box center [1111, 378] width 63 height 36
type input "Next"
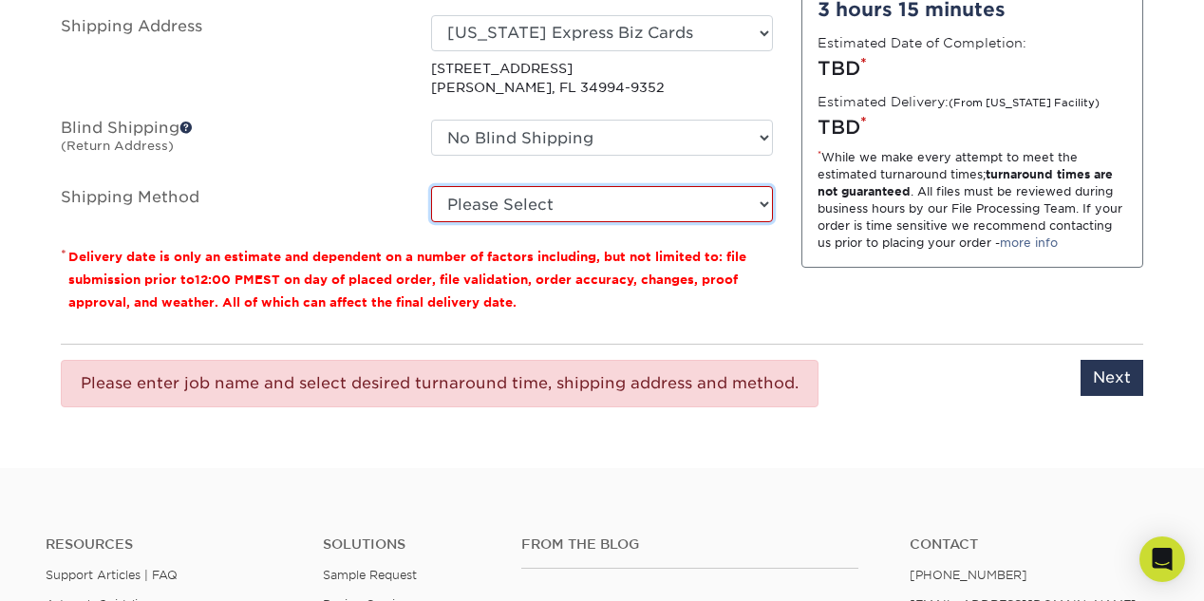
click at [767, 212] on select "Please Select Ground Shipping (+$7.84) 3 Day Shipping Service (+$20.07) 2 Day A…" at bounding box center [602, 204] width 342 height 36
select select "03"
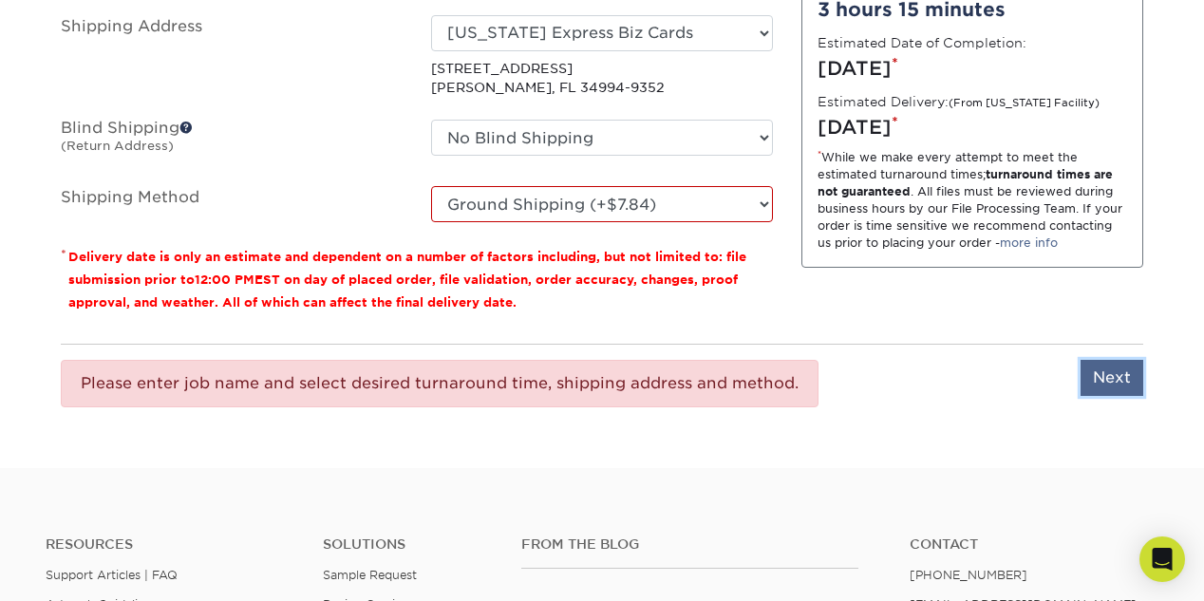
click at [1127, 377] on input "Next" at bounding box center [1111, 378] width 63 height 36
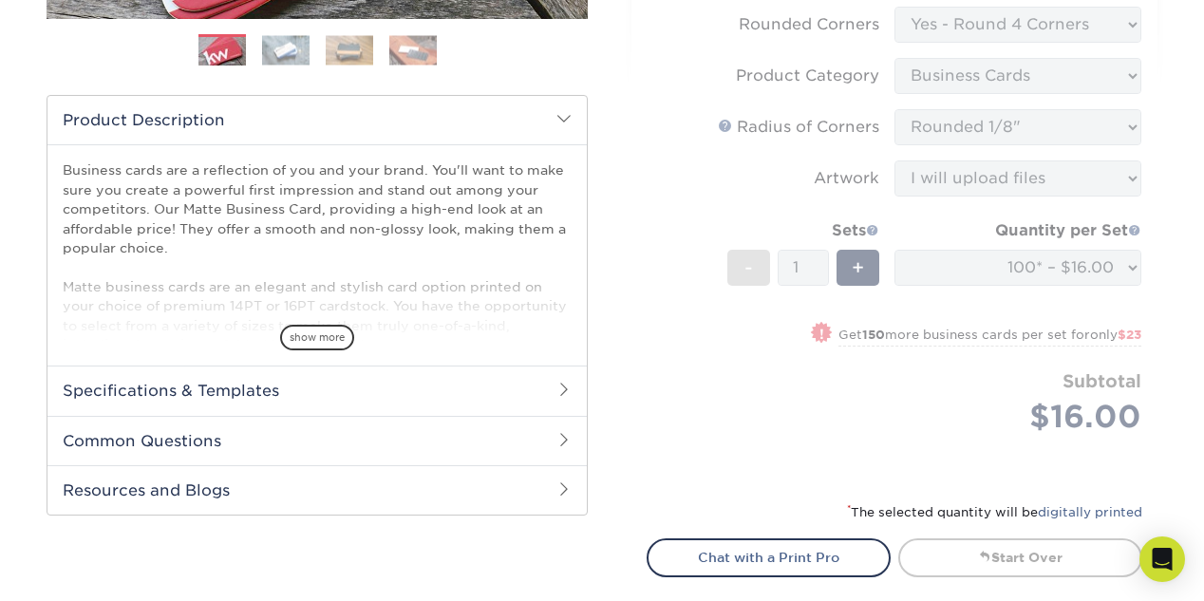
scroll to position [379, 0]
